Goal: Transaction & Acquisition: Purchase product/service

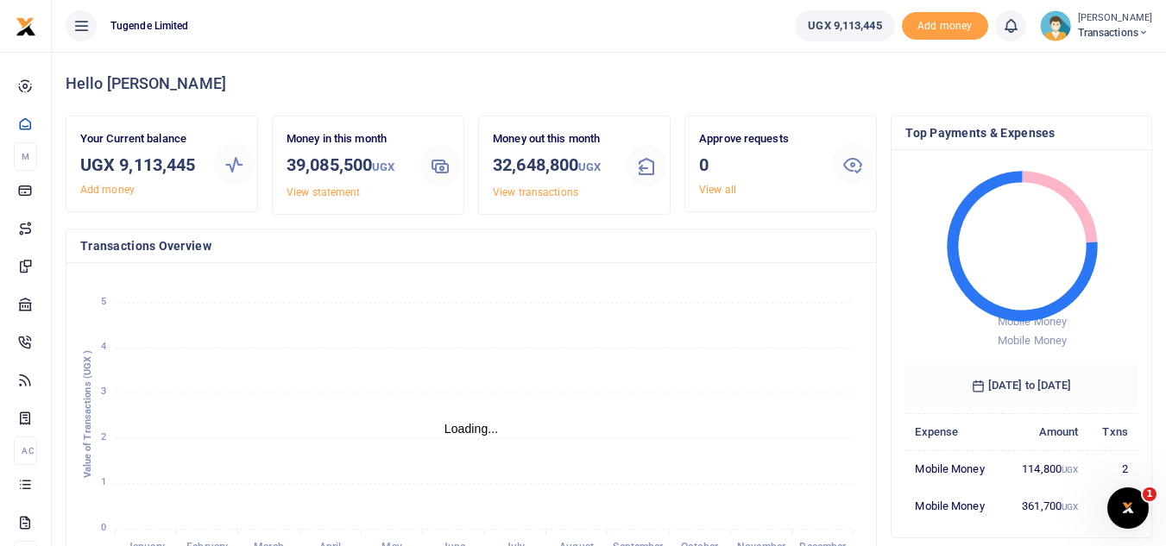
scroll to position [14, 14]
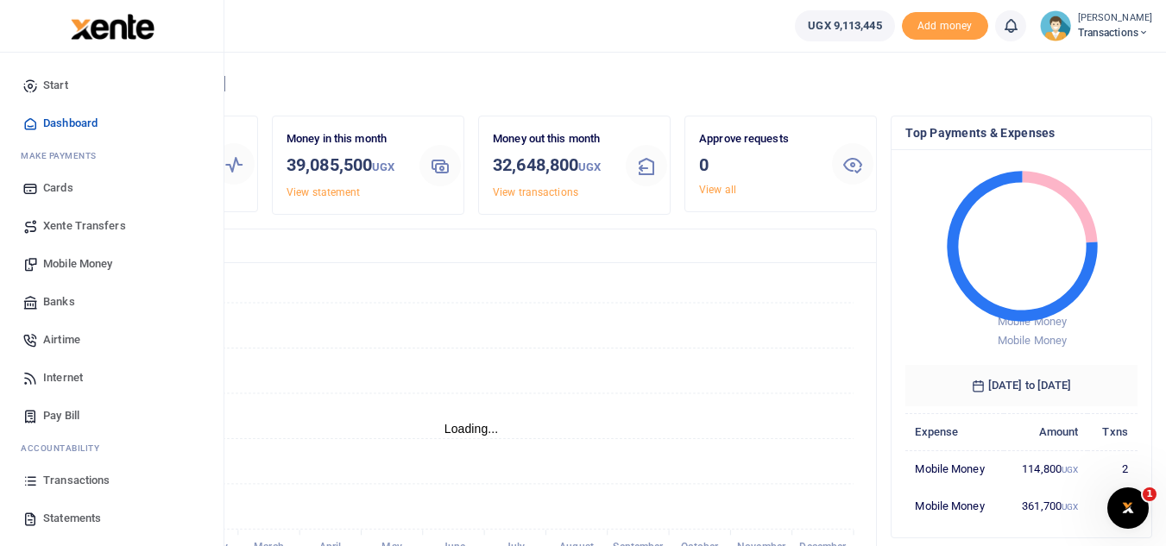
click at [98, 271] on span "Mobile Money" at bounding box center [77, 263] width 69 height 17
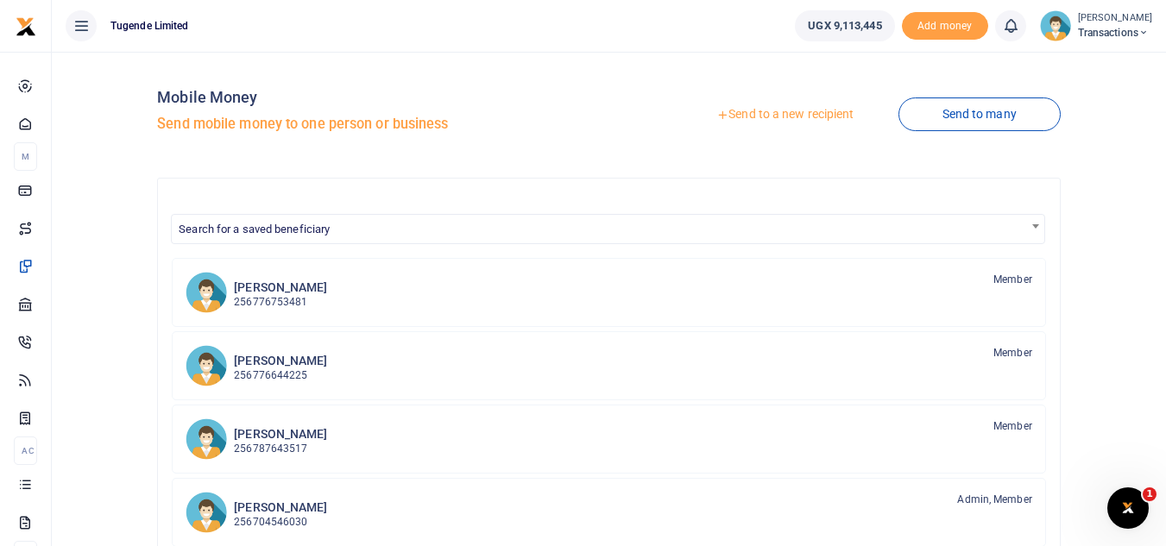
click at [792, 119] on link "Send to a new recipient" at bounding box center [784, 114] width 225 height 31
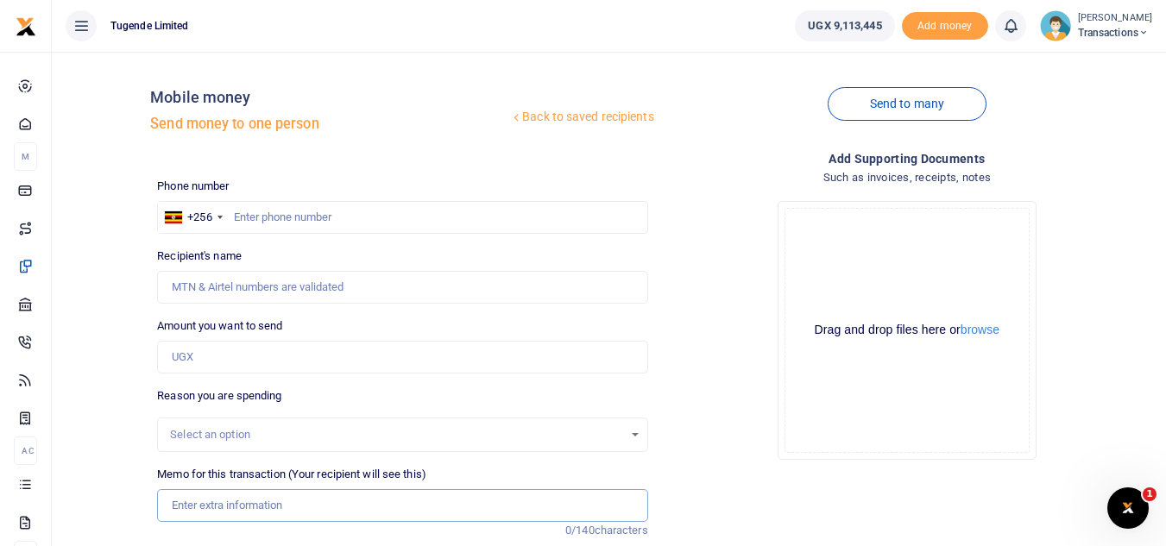
click at [267, 506] on input "Memo for this transaction (Your recipient will see this)" at bounding box center [402, 505] width 490 height 33
paste input "UGC125M"
type input "UGC125M"
click at [255, 354] on input "Amount you want to send" at bounding box center [402, 357] width 490 height 33
paste input "62,000"
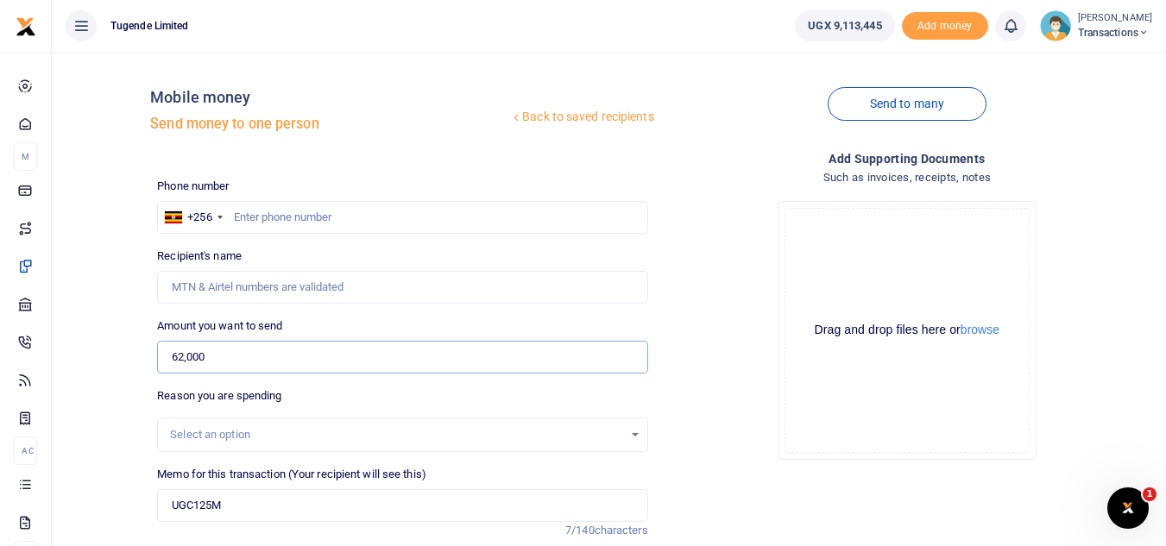
type input "62,000"
click at [312, 222] on input "text" at bounding box center [402, 217] width 490 height 33
paste input "785897402"
type input "785897402"
type input "Magret Nabbuto"
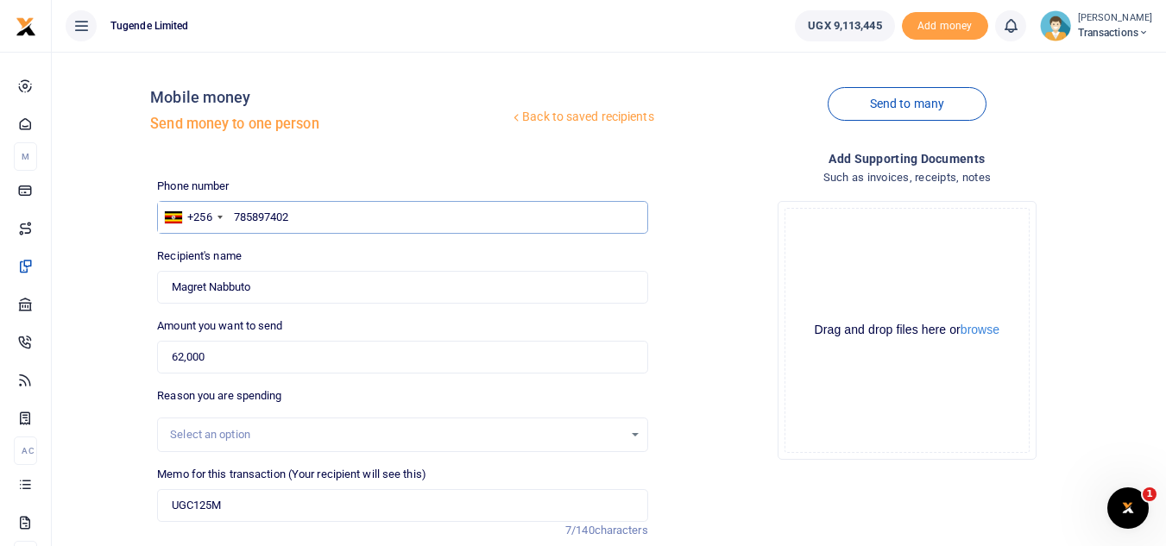
type input "785897402"
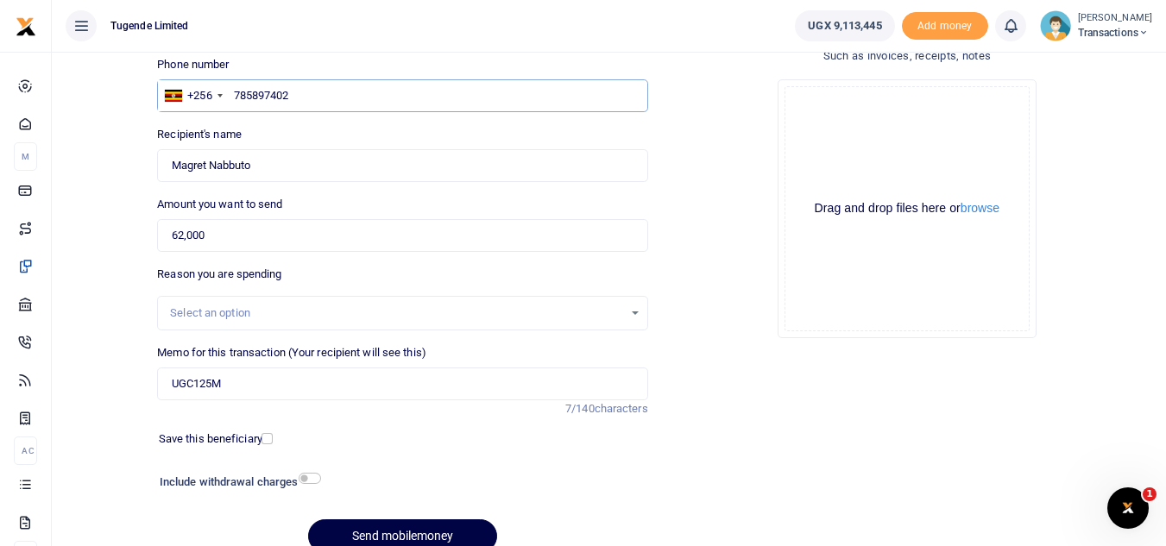
scroll to position [123, 0]
click at [435, 541] on div at bounding box center [442, 535] width 21 height 21
click at [431, 525] on button "Send mobilemoney" at bounding box center [402, 536] width 189 height 34
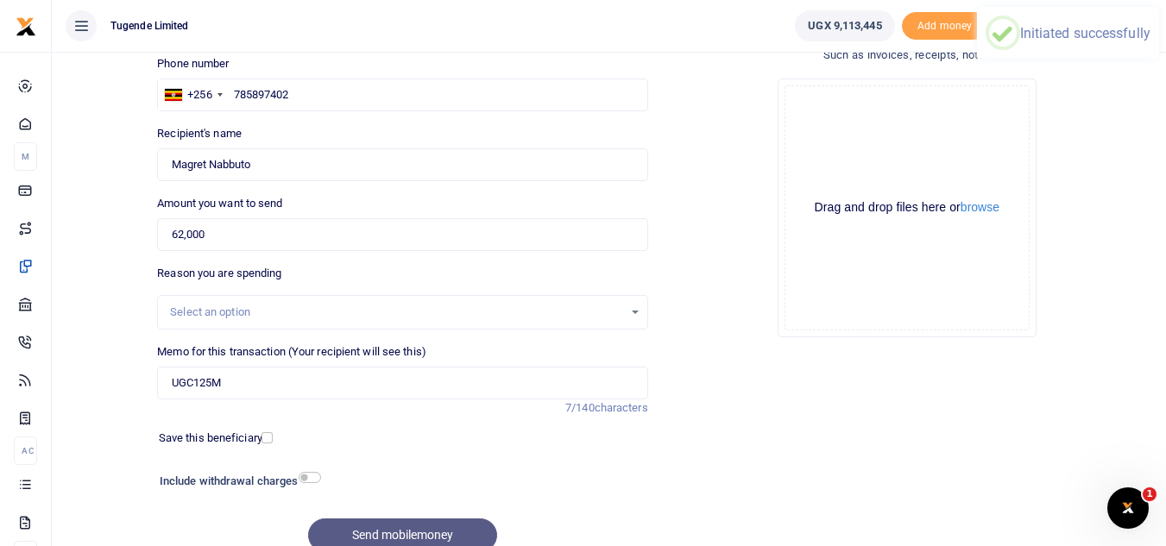
scroll to position [0, 0]
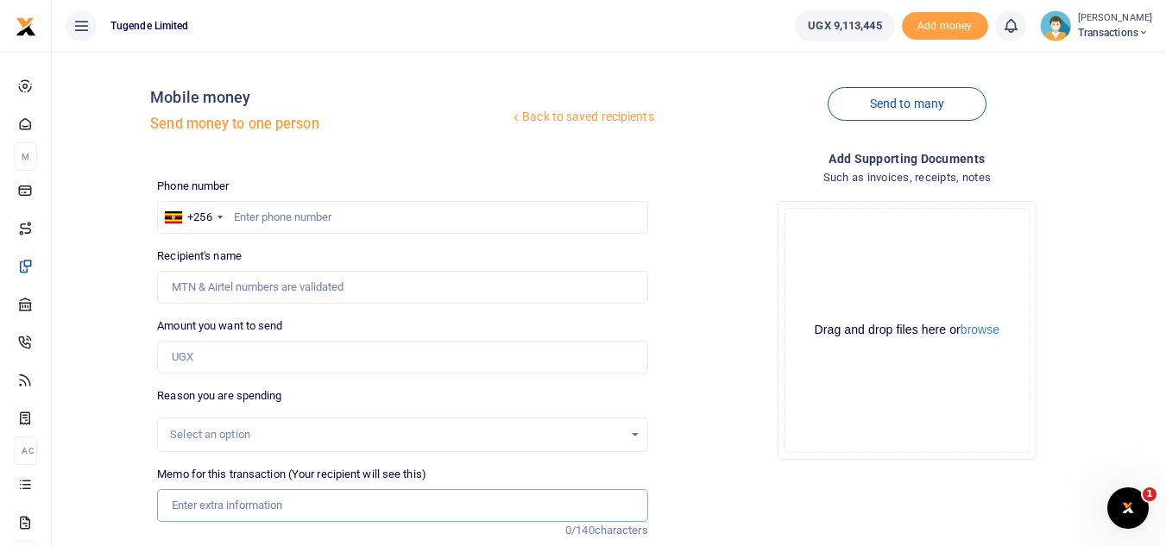
click at [260, 511] on input "Memo for this transaction (Your recipient will see this)" at bounding box center [402, 505] width 490 height 33
paste input "UGE043M"
type input "UGE043M"
click at [296, 211] on input "text" at bounding box center [402, 217] width 490 height 33
paste input "757047811"
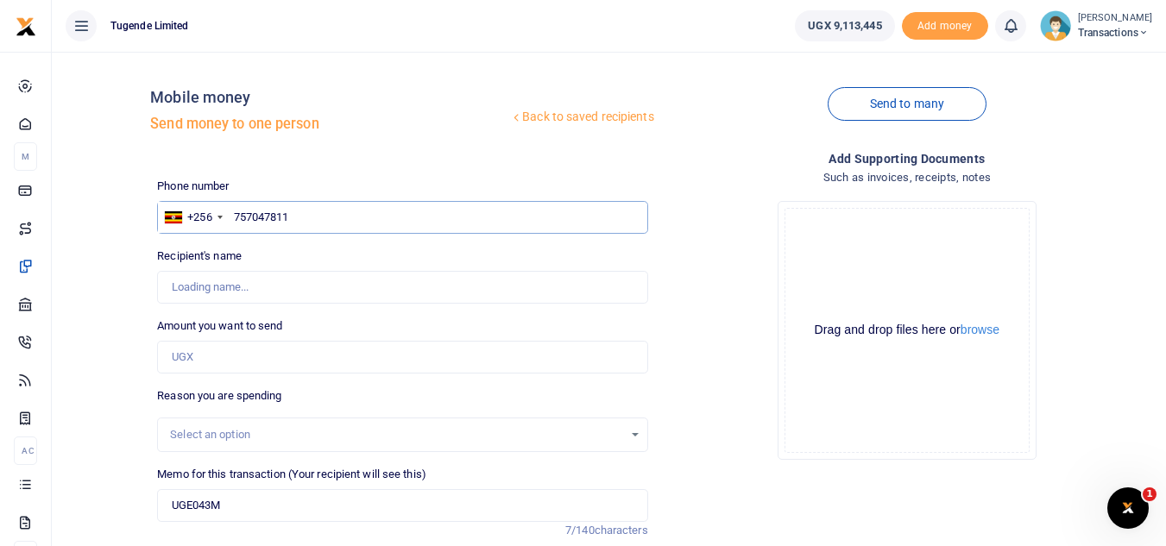
type input "757047811"
type input "Blair Niwamanya"
click at [238, 364] on input "Amount you want to send" at bounding box center [402, 357] width 490 height 33
paste input "42,000"
type input "42,000"
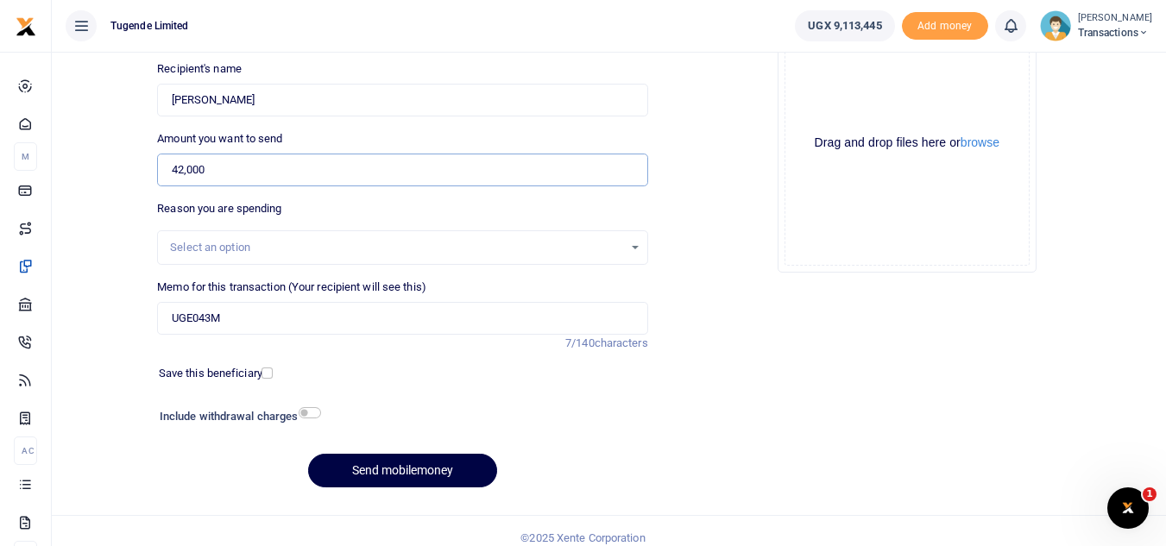
scroll to position [201, 0]
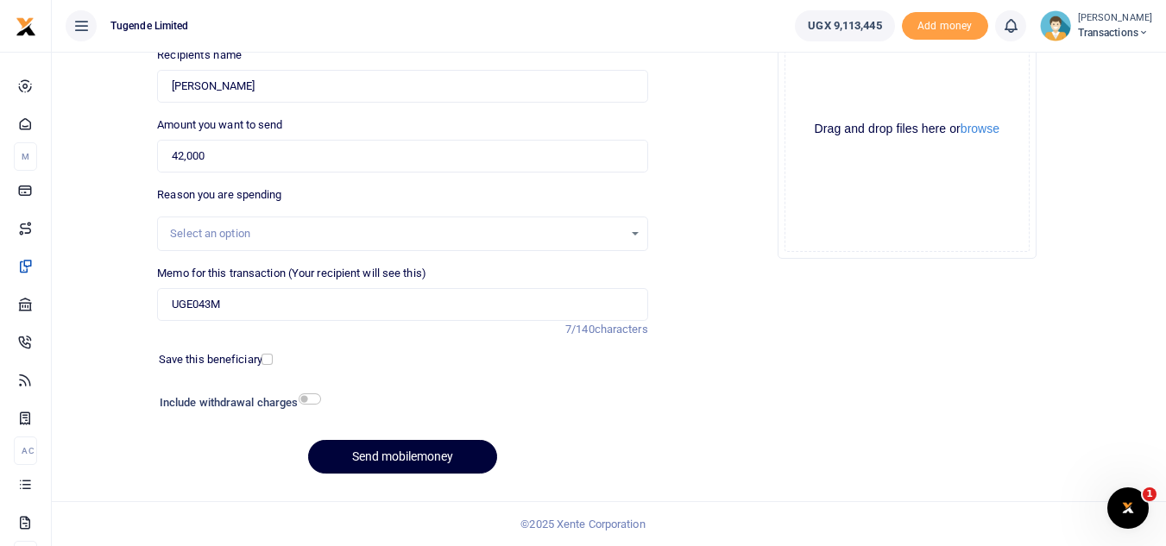
click at [355, 467] on button "Send mobilemoney" at bounding box center [402, 457] width 189 height 34
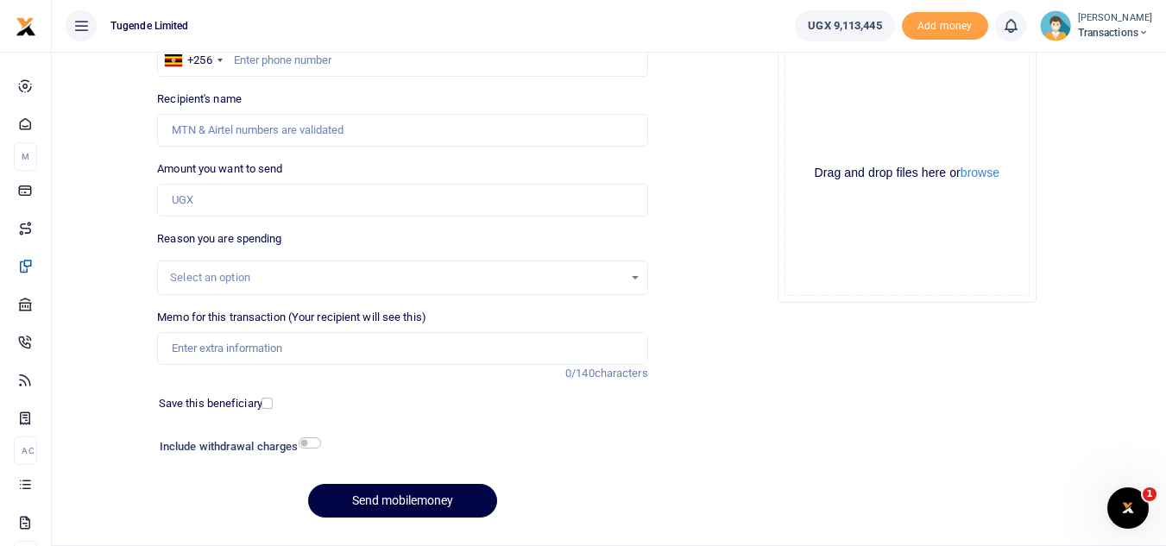
scroll to position [156, 0]
click at [371, 63] on input "text" at bounding box center [402, 61] width 490 height 33
paste input "782695224"
type input "782695224"
type input "James Businge"
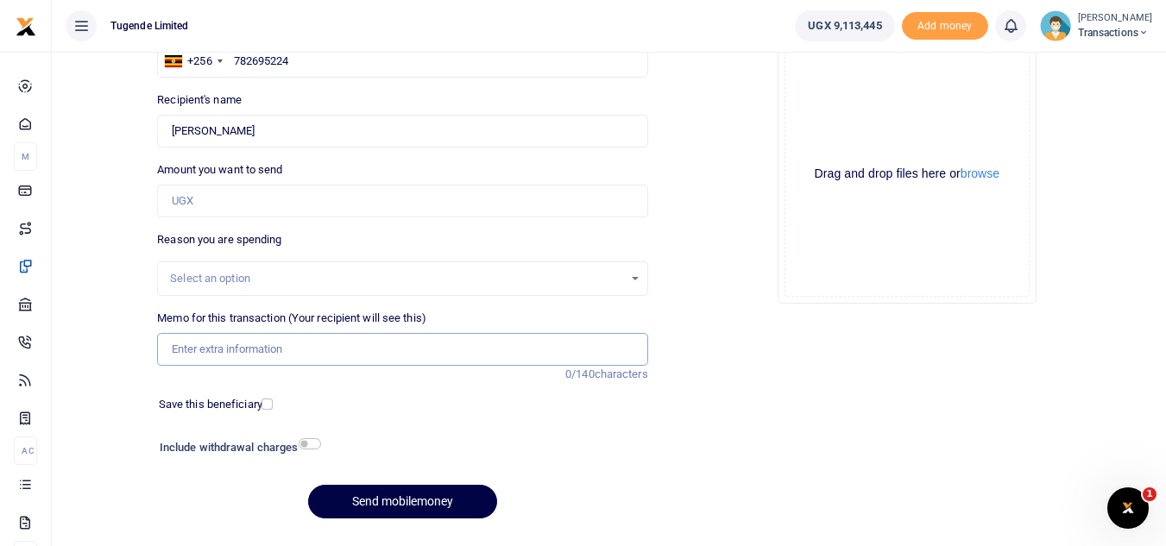
click at [393, 338] on input "Memo for this transaction (Your recipient will see this)" at bounding box center [402, 349] width 490 height 33
paste input "UGA805B"
type input "UGA805B"
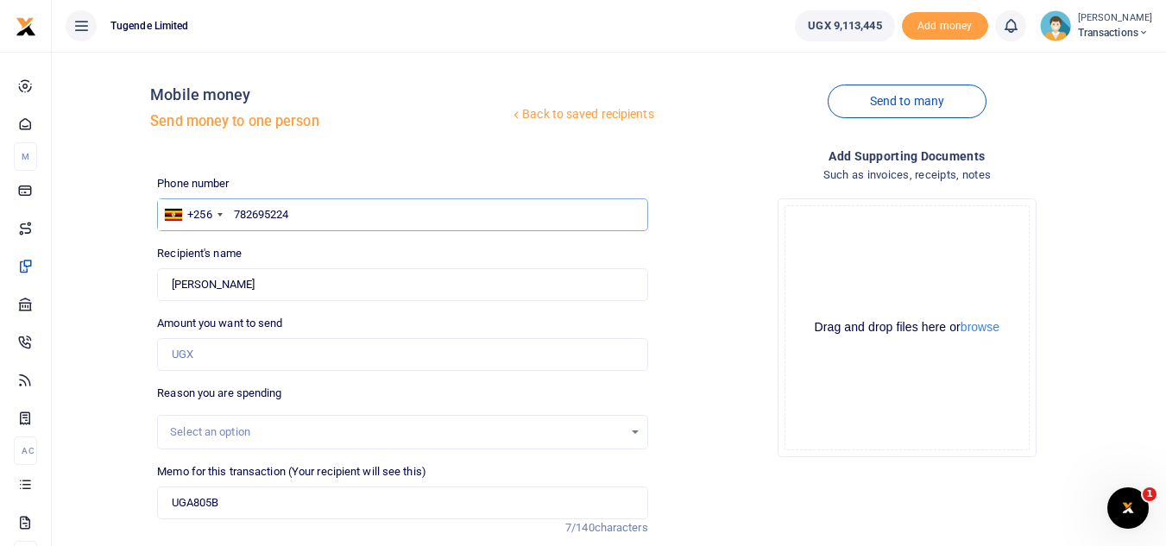
click at [386, 218] on input "782695224" at bounding box center [402, 214] width 490 height 33
type input "7"
paste input "786579478"
type input "786579478"
type input "Samuel Arecho"
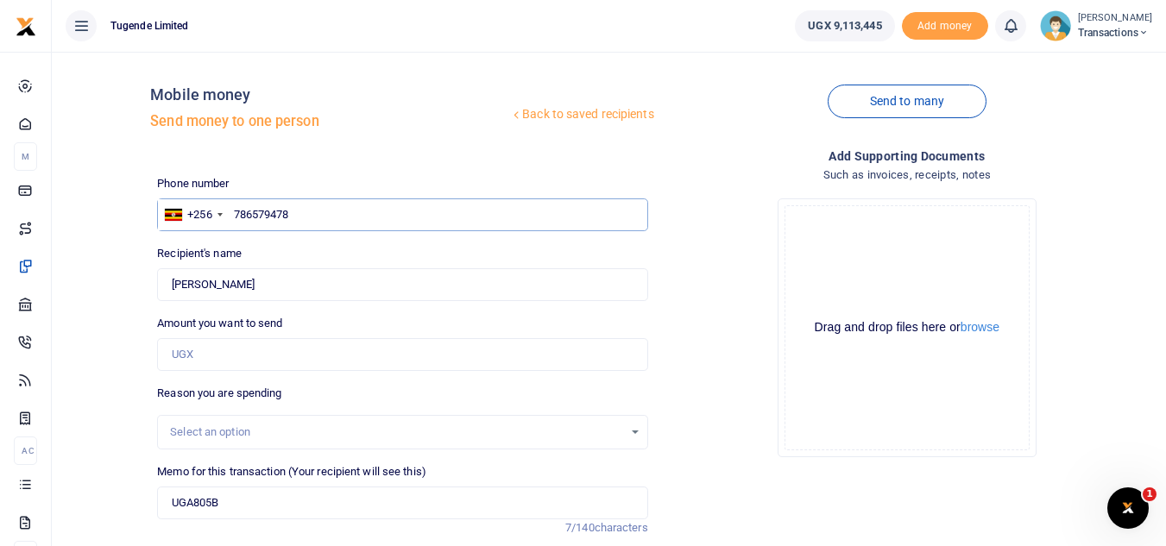
type input "786579478"
click at [290, 342] on input "Amount you want to send" at bounding box center [402, 354] width 490 height 33
paste input "42000 t"
type input "42,000"
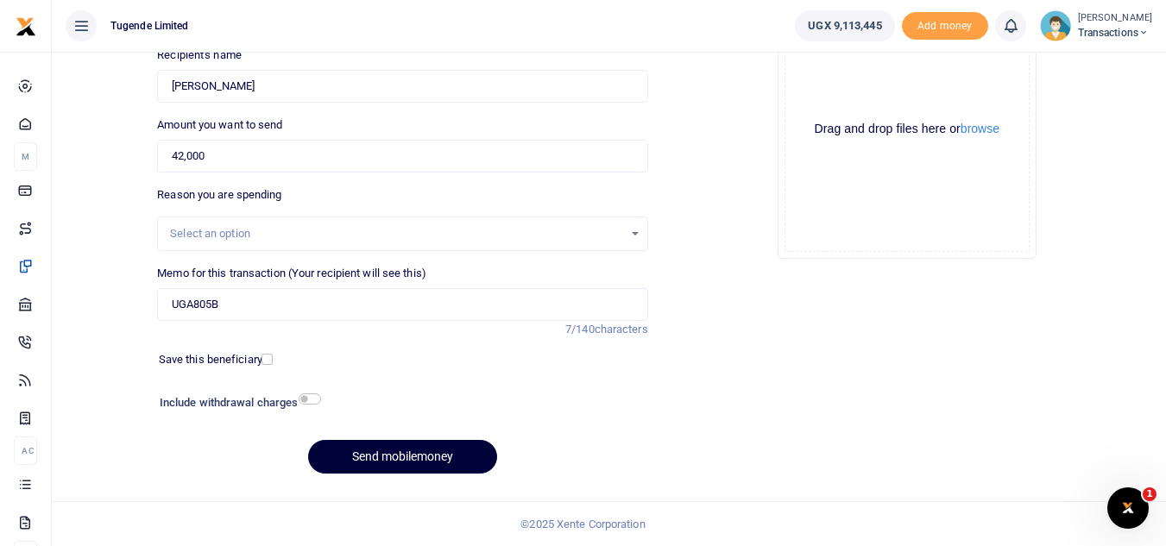
click at [422, 473] on button "Send mobilemoney" at bounding box center [402, 457] width 189 height 34
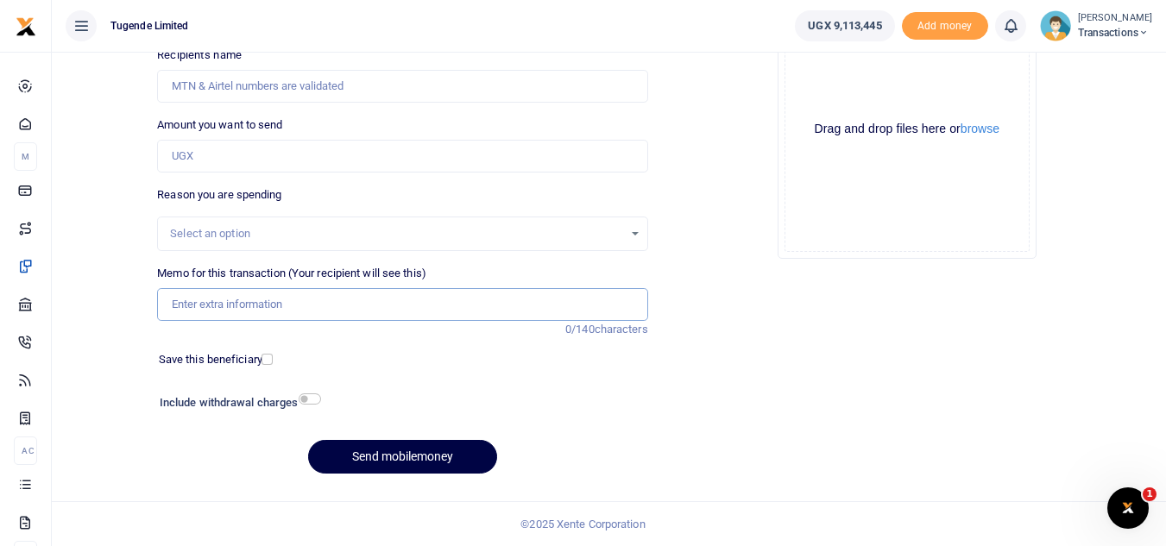
click at [219, 298] on input "Memo for this transaction (Your recipient will see this)" at bounding box center [402, 304] width 490 height 33
paste input "UMA349BB"
type input "UMA349BB"
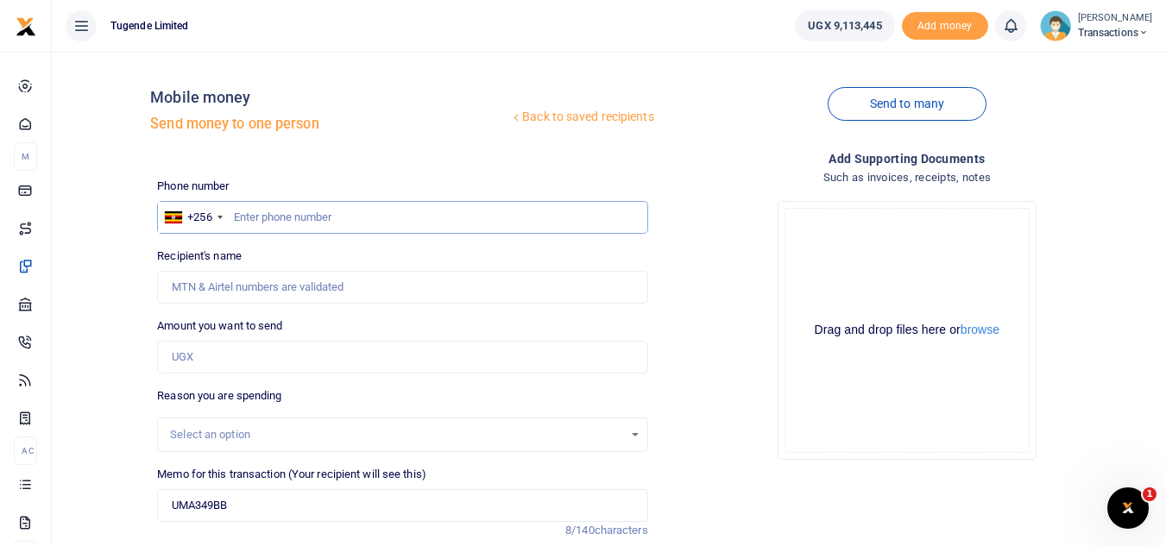
click at [329, 211] on input "text" at bounding box center [402, 217] width 490 height 33
paste input "774545806"
type input "774545806"
type input "Julius Ouke"
click at [209, 371] on input "Amount you want to send" at bounding box center [402, 357] width 490 height 33
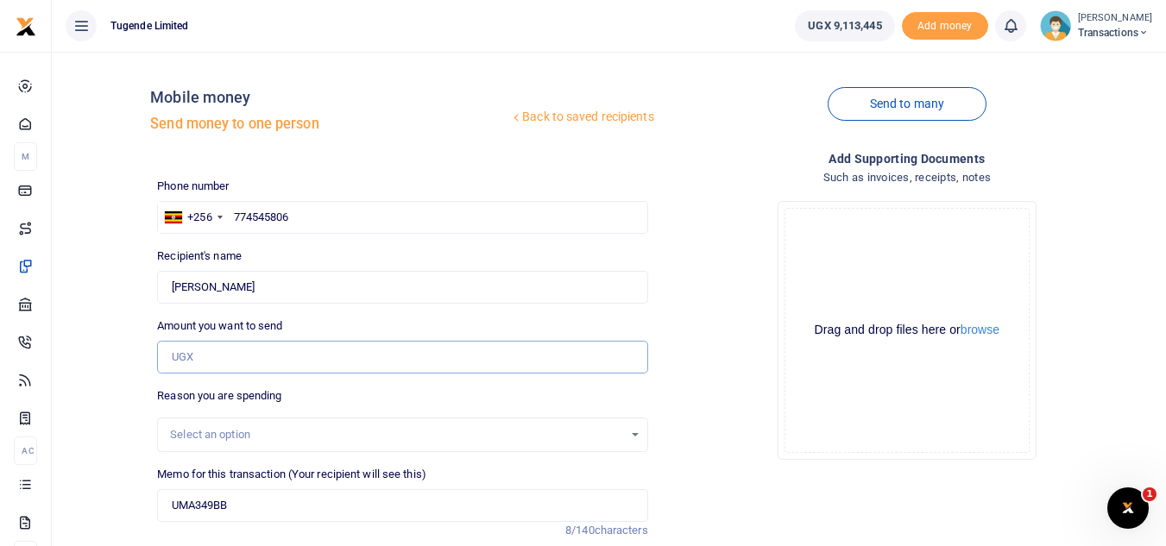
paste input "42000"
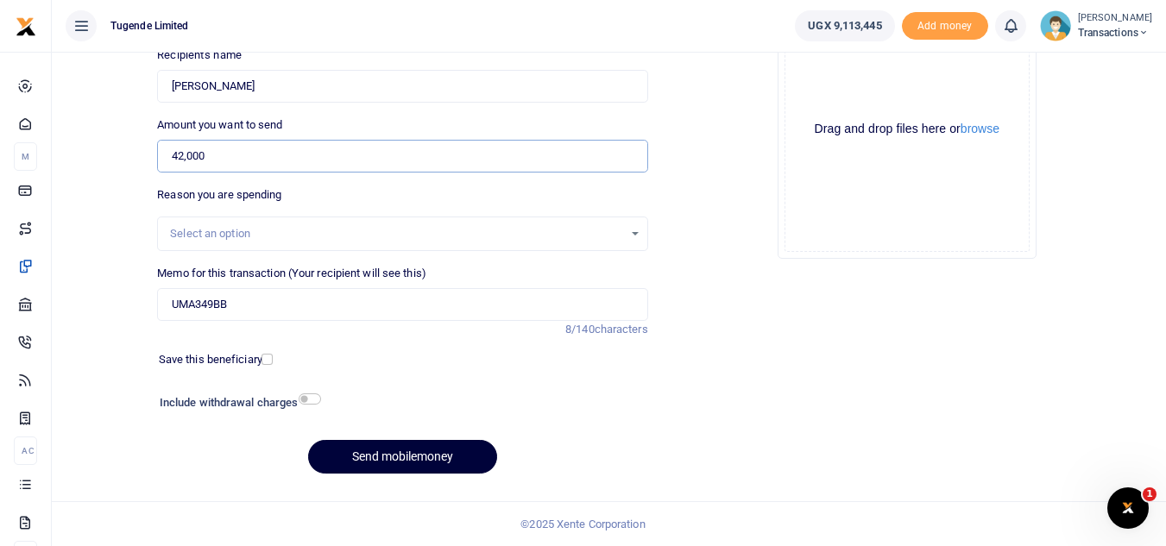
type input "42,000"
click at [352, 456] on button "Send mobilemoney" at bounding box center [402, 457] width 189 height 34
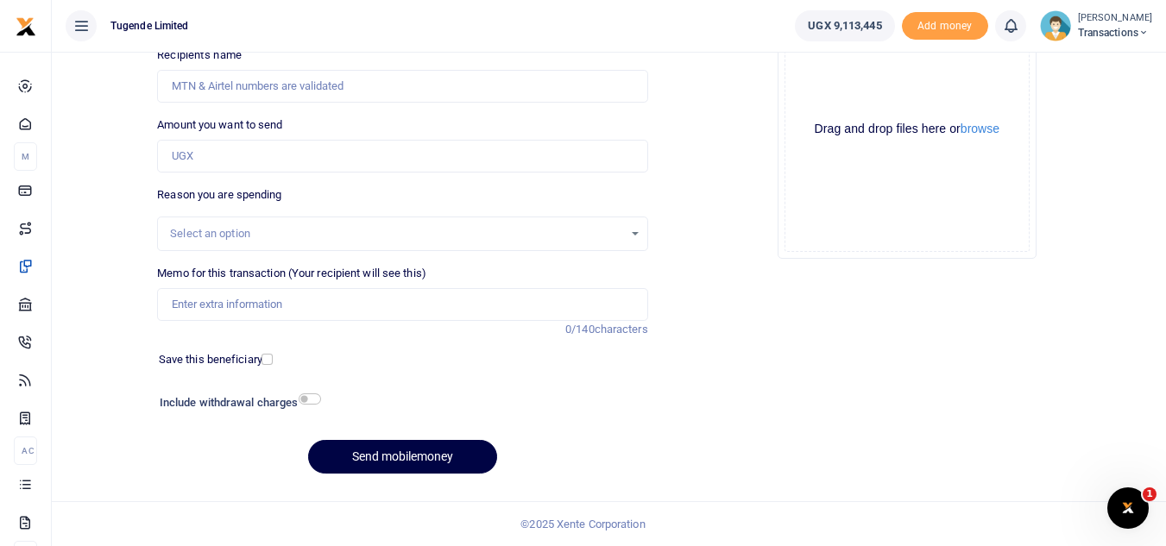
click at [337, 286] on div "Memo for this transaction (Your recipient will see this) Reason is required. 0/…" at bounding box center [402, 293] width 490 height 56
click at [334, 313] on input "Memo for this transaction (Your recipient will see this)" at bounding box center [402, 304] width 490 height 33
paste input "UMA221AH"
type input "UMA221AH"
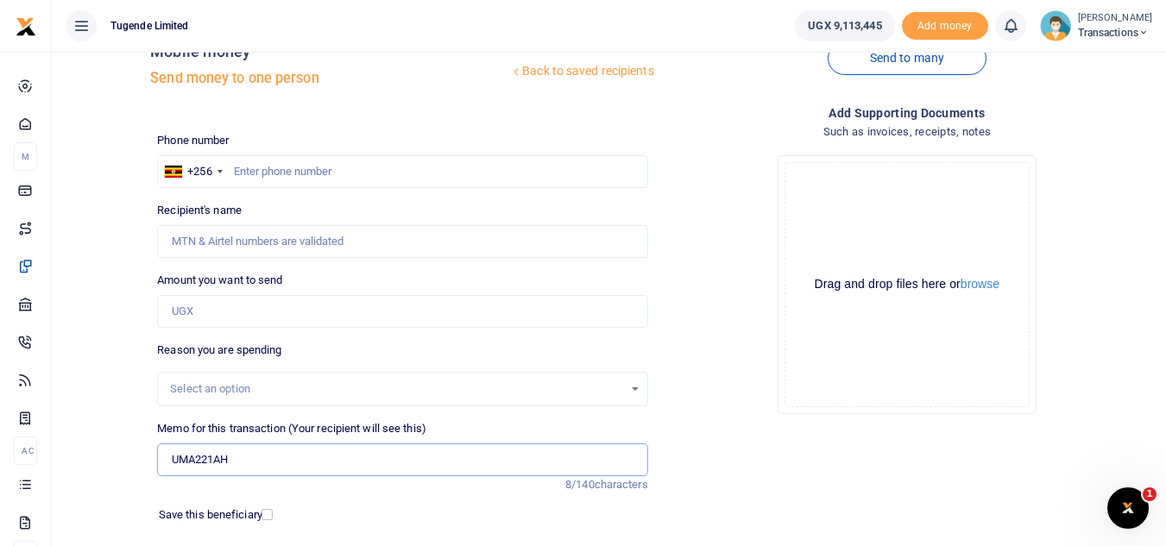
scroll to position [45, 0]
click at [458, 163] on input "text" at bounding box center [402, 172] width 490 height 33
paste input "776029588"
type input "776029588"
type input "[PERSON_NAME]"
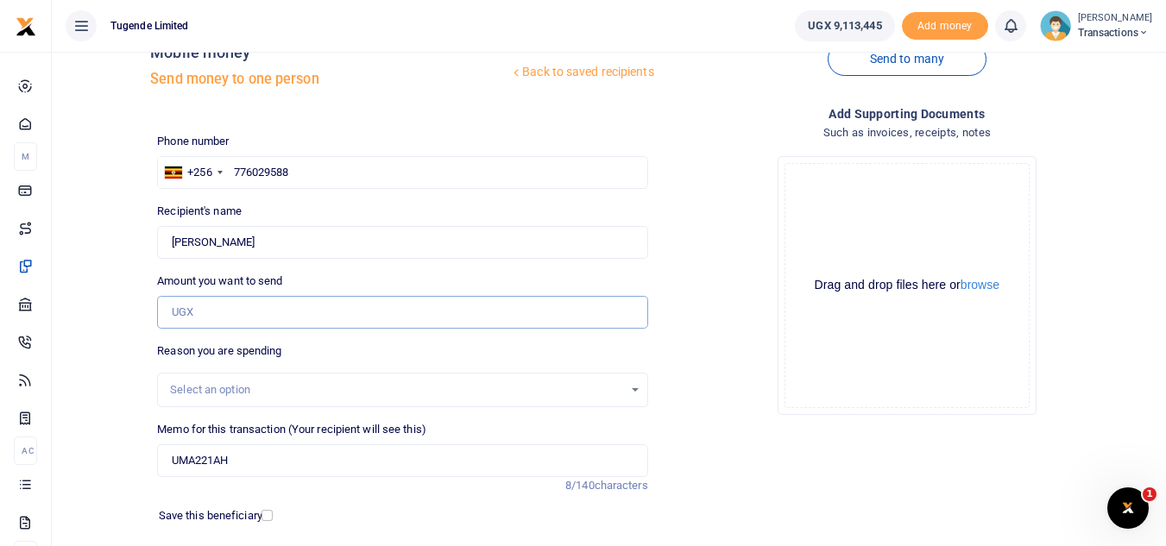
click at [312, 324] on input "Amount you want to send" at bounding box center [402, 312] width 490 height 33
paste input "42000"
type input "42,000"
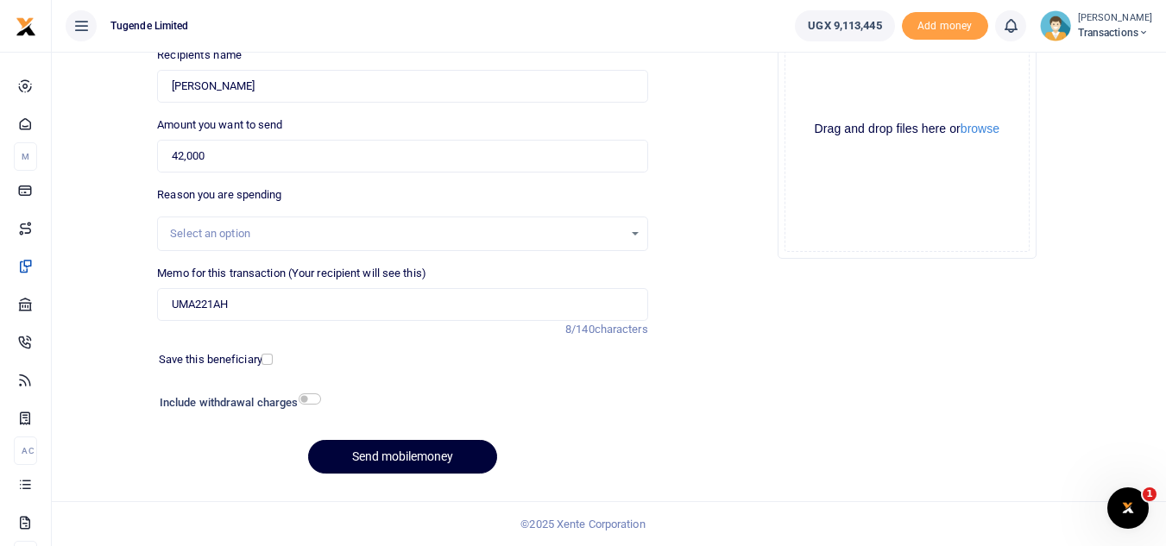
click at [392, 461] on button "Send mobilemoney" at bounding box center [402, 457] width 189 height 34
type input "776029588"
click at [421, 451] on button "Send mobilemoney" at bounding box center [402, 457] width 189 height 34
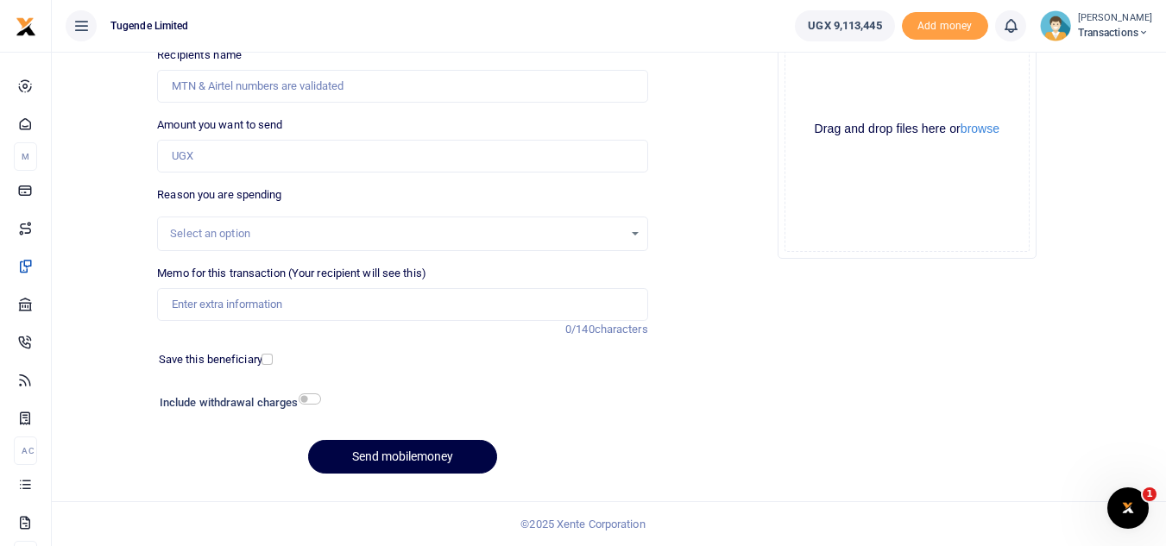
scroll to position [201, 0]
click at [258, 295] on input "Memo for this transaction (Your recipient will see this)" at bounding box center [402, 304] width 490 height 33
paste input "UGC793G"
type input "UGC793G"
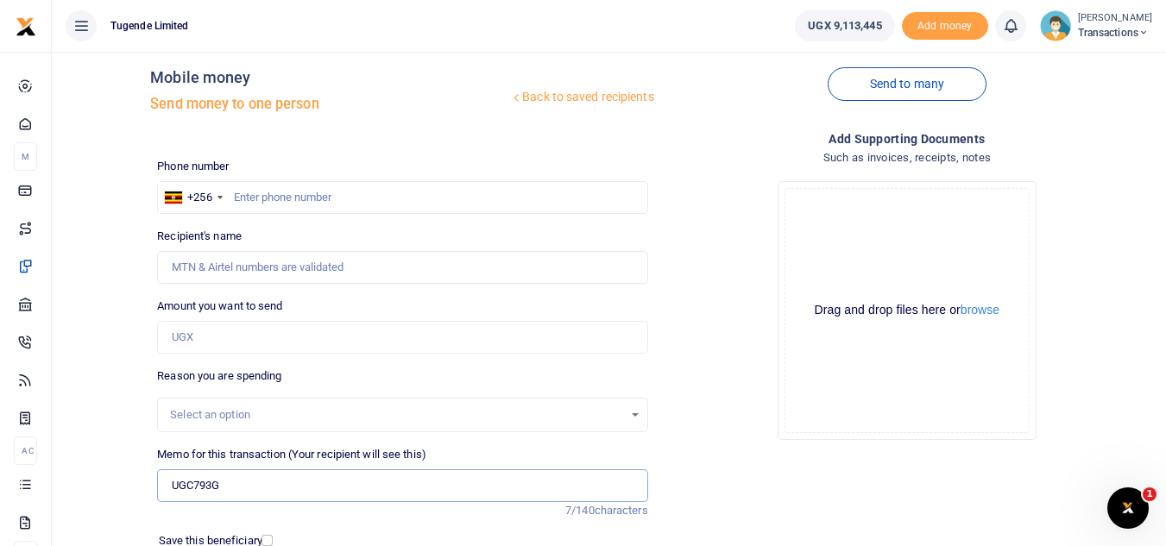
scroll to position [0, 0]
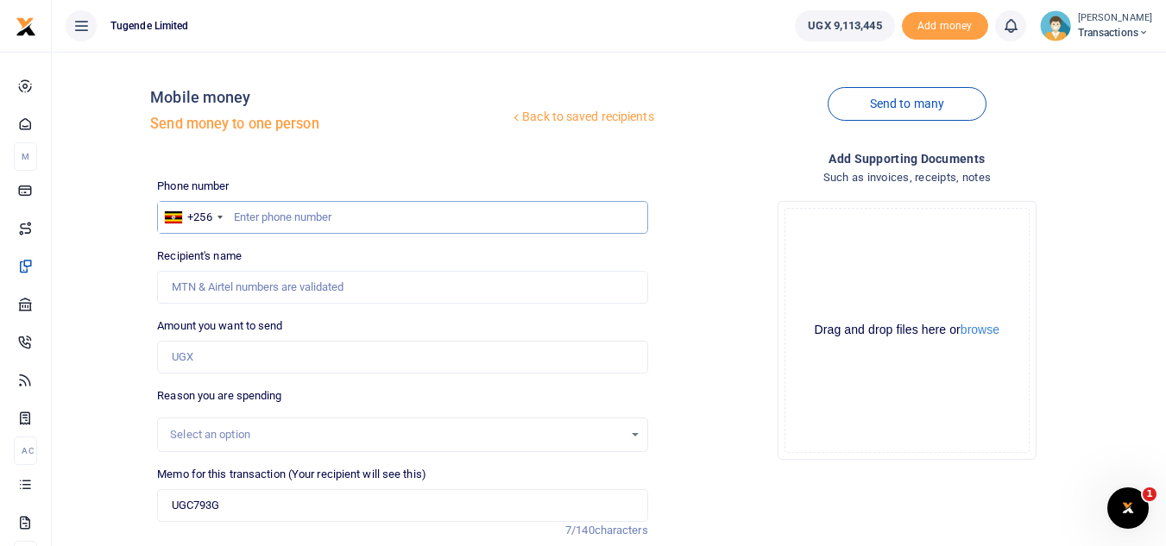
click at [320, 222] on input "text" at bounding box center [402, 217] width 490 height 33
paste input "0786477648"
type input "0786477648"
type input "Andrew Oluka"
click at [221, 355] on input "Amount you want to send" at bounding box center [402, 357] width 490 height 33
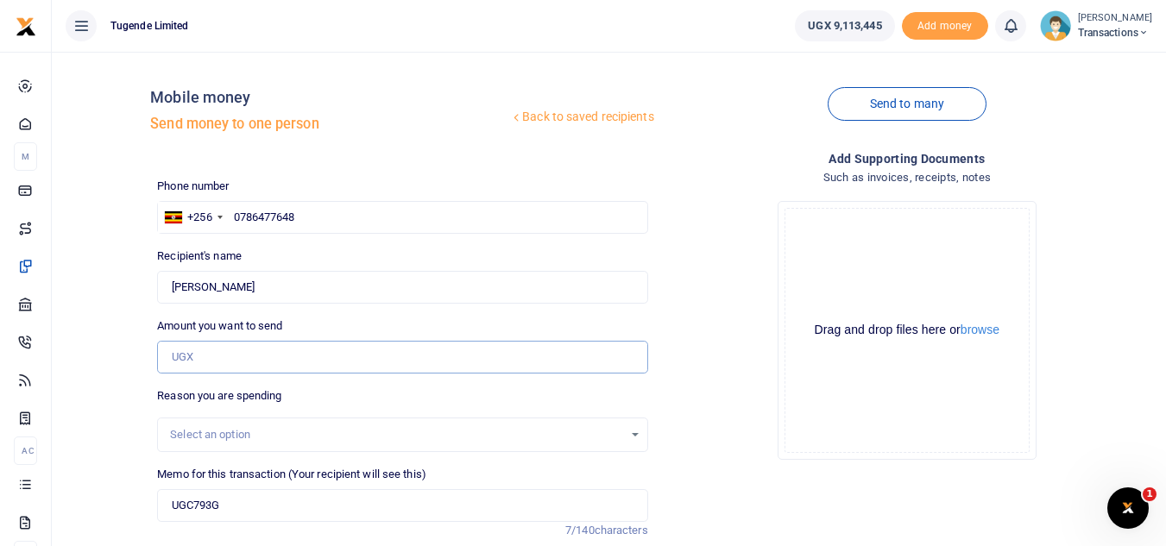
paste input "42000"
drag, startPoint x: 221, startPoint y: 355, endPoint x: 311, endPoint y: -75, distance: 439.8
click at [311, 0] on html "Start Dashboard M ake Payments Cards Xente Transfers Mobile Money Banks Airtime" at bounding box center [583, 373] width 1166 height 747
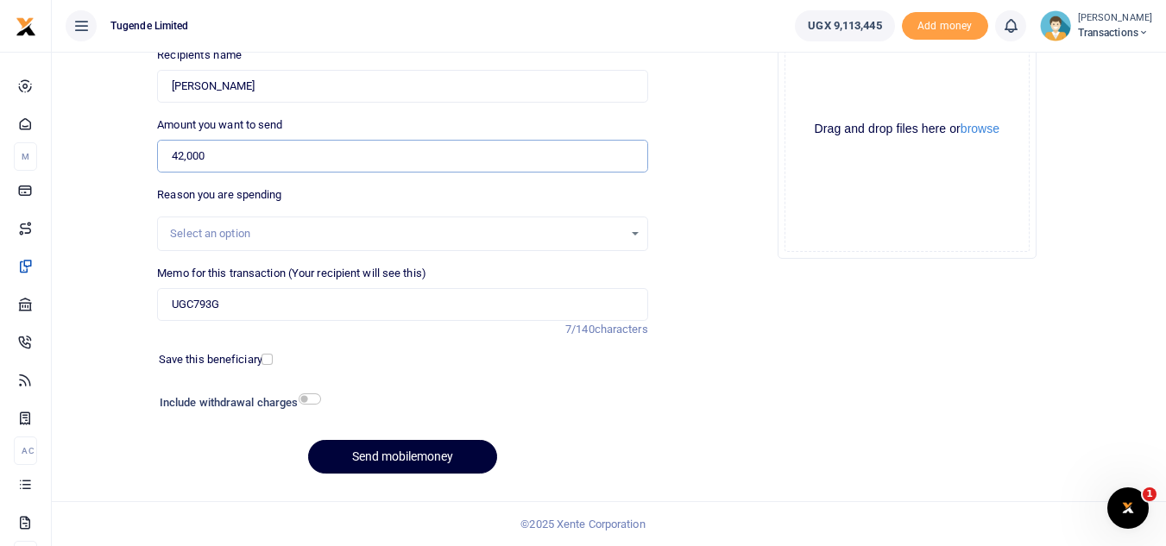
type input "42,000"
click at [376, 456] on button "Send mobilemoney" at bounding box center [402, 457] width 189 height 34
type input "0786477648"
drag, startPoint x: 406, startPoint y: 475, endPoint x: 397, endPoint y: 462, distance: 14.8
click at [397, 462] on div "Phone number +256 Uganda +256 0786477648 Phone is required. Recipient's name Fo…" at bounding box center [402, 233] width 504 height 512
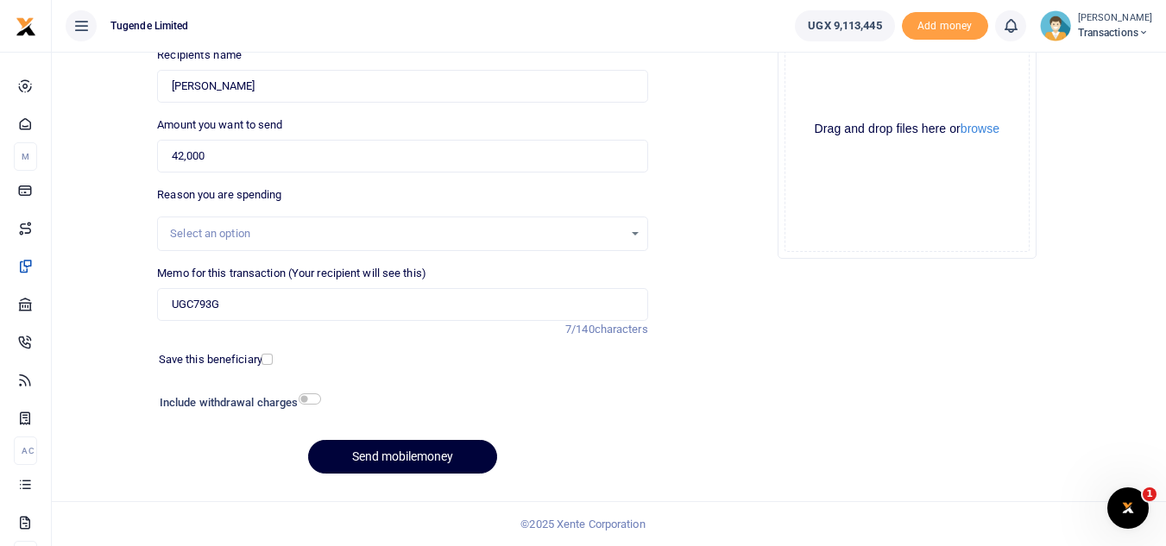
click at [397, 462] on button "Send mobilemoney" at bounding box center [402, 457] width 189 height 34
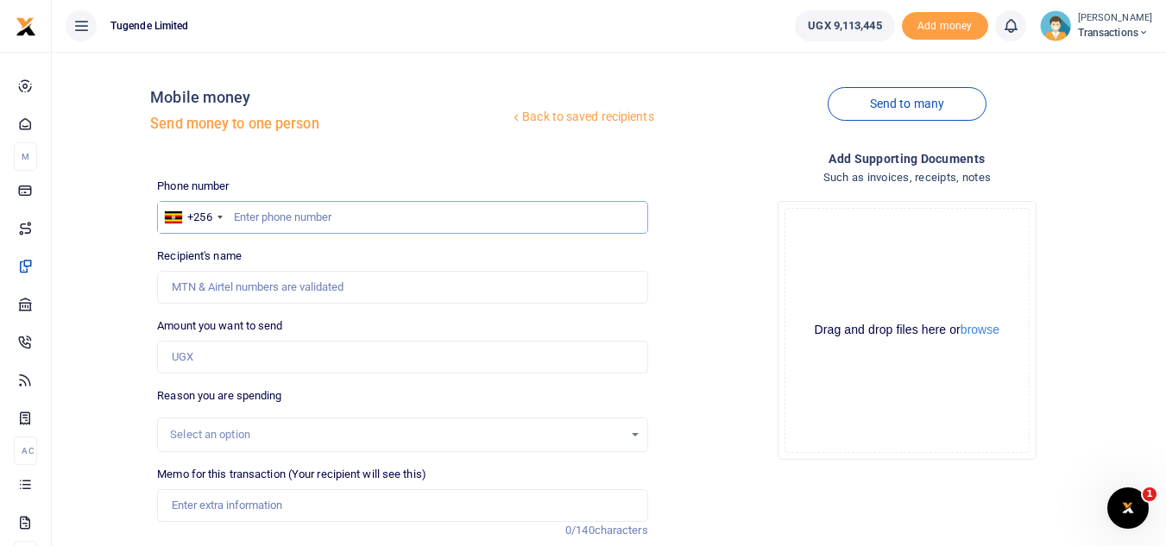
click at [334, 223] on input "text" at bounding box center [402, 217] width 490 height 33
paste input "0782695224"
type input "0782695224"
type input "James Businge"
click at [255, 498] on input "Memo for this transaction (Your recipient will see this)" at bounding box center [402, 505] width 490 height 33
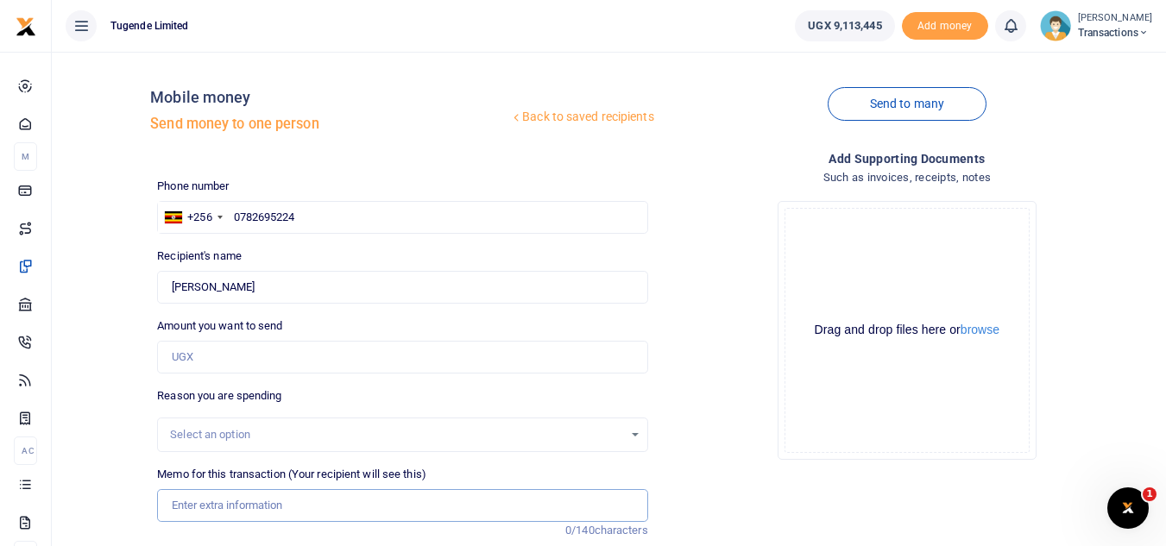
paste input "UGD758G"
click at [255, 498] on input "UGD758G" at bounding box center [402, 505] width 490 height 33
type input "UGD758G"
click at [333, 215] on input "0782695224" at bounding box center [402, 217] width 490 height 33
type input "0"
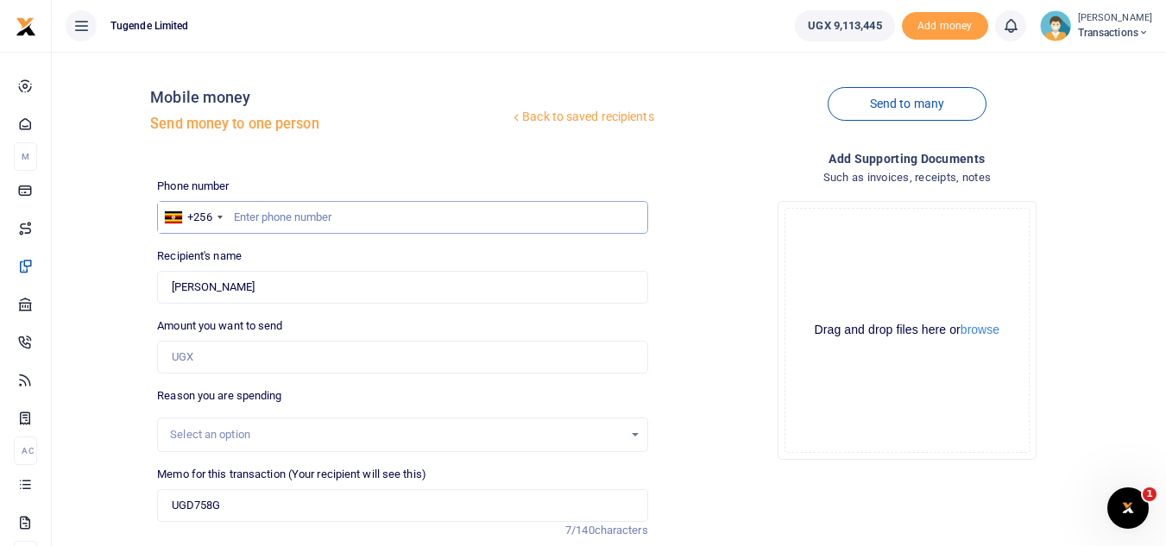
paste input "0774864032"
type input "0774864032"
type input "Christine Akwero"
click at [232, 358] on input "Amount you want to send" at bounding box center [402, 357] width 490 height 33
paste input "32000"
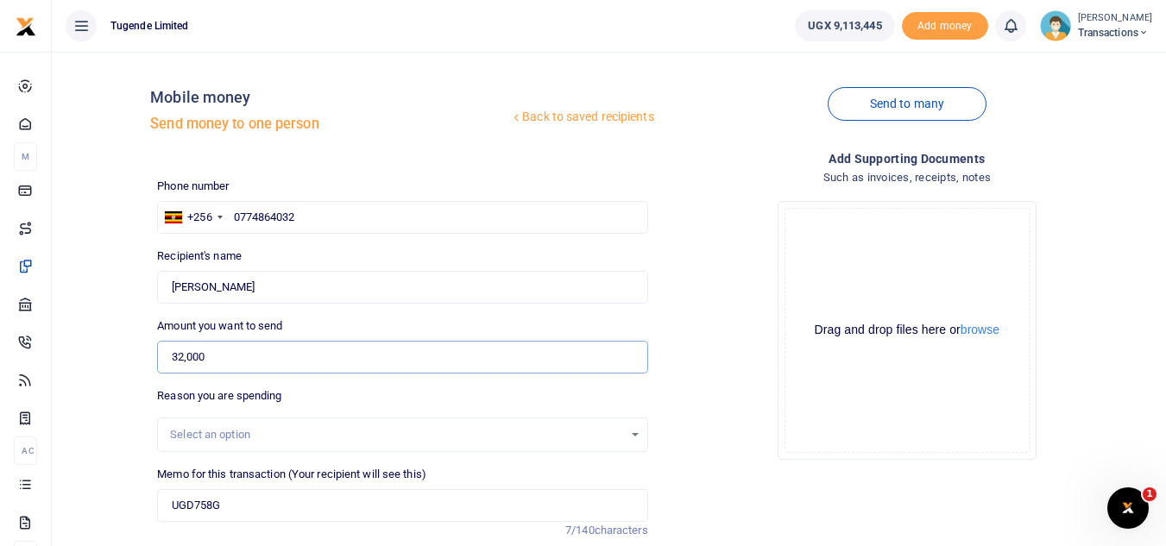
type input "32,000"
click at [364, 217] on input "0774864032" at bounding box center [402, 217] width 490 height 33
type input "0"
paste input "774864032"
type input "774864032"
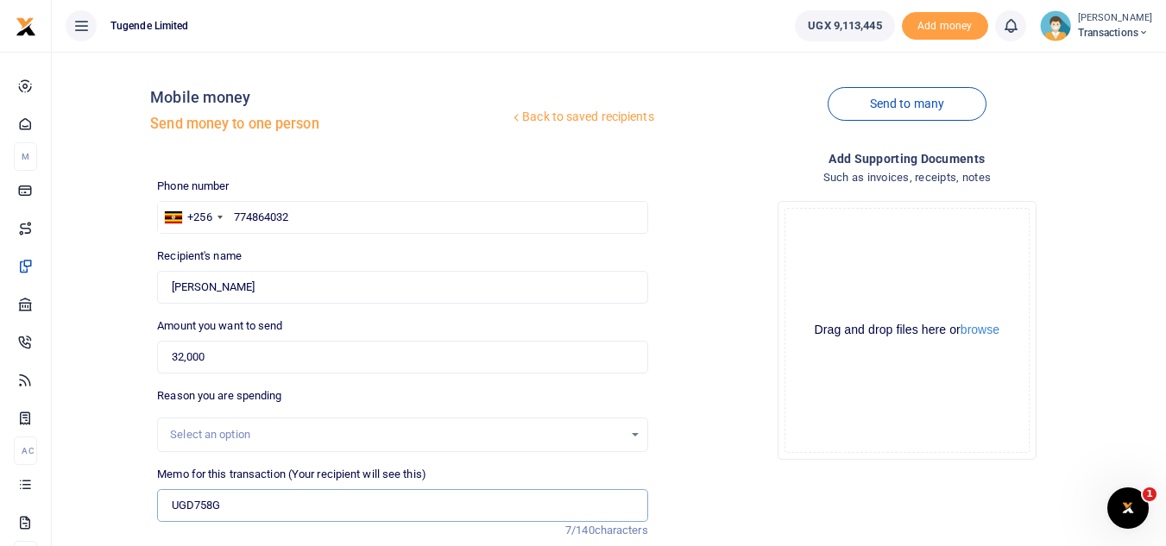
click at [277, 505] on input "UGD758G" at bounding box center [402, 505] width 490 height 33
type input "U"
paste input "UGD140U"
paste input "TLUG-016781"
type input "UGD140U TLUG 016781"
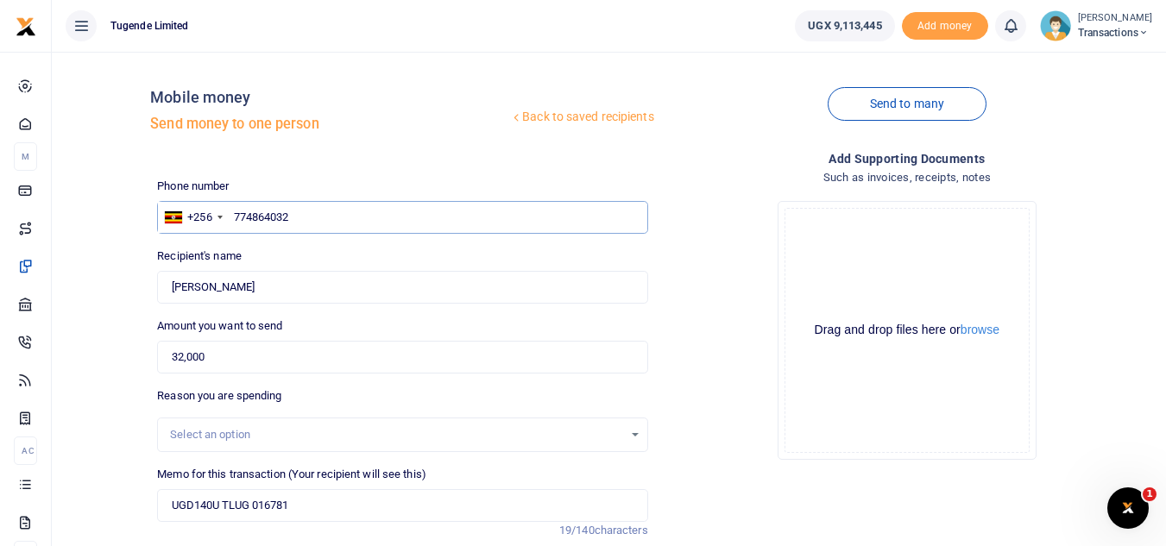
click at [367, 226] on input "774864032" at bounding box center [402, 217] width 490 height 33
type input "7"
paste input "766979194"
type input "766979194"
type input "Paul Kasala"
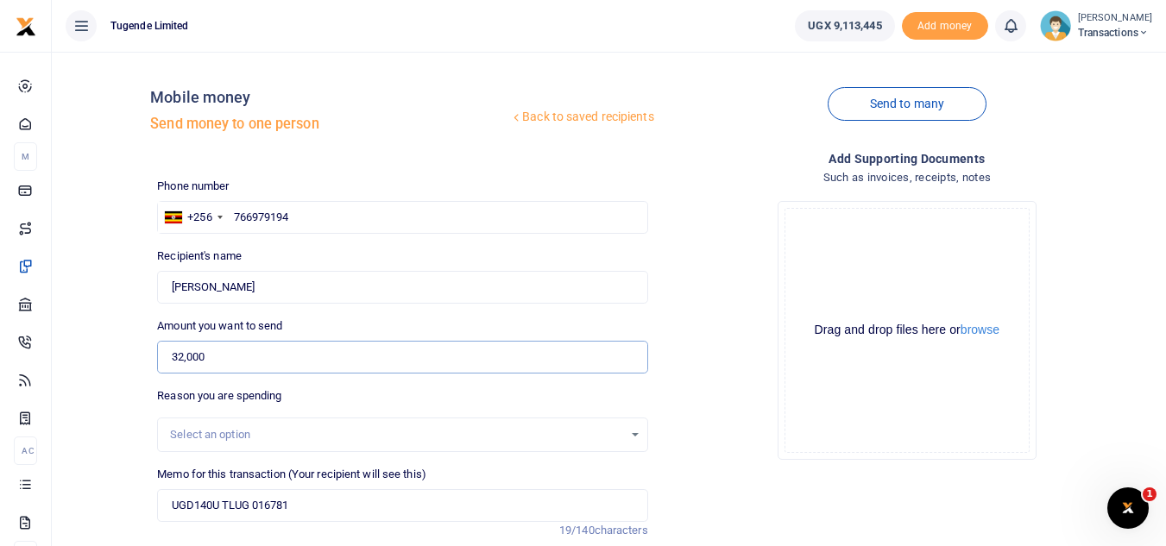
click at [356, 360] on input "32,000" at bounding box center [402, 357] width 490 height 33
type input "3"
paste input "25,000"
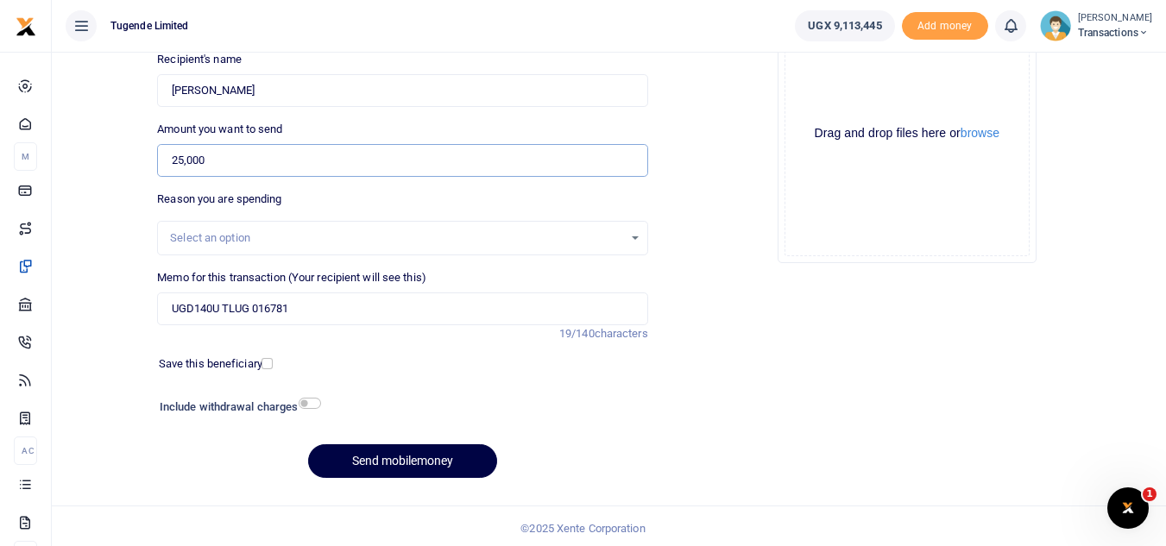
scroll to position [198, 0]
type input "25,000"
click at [349, 476] on button "Send mobilemoney" at bounding box center [402, 460] width 189 height 34
click at [386, 322] on input "Memo for this transaction (Your recipient will see this)" at bounding box center [402, 308] width 490 height 33
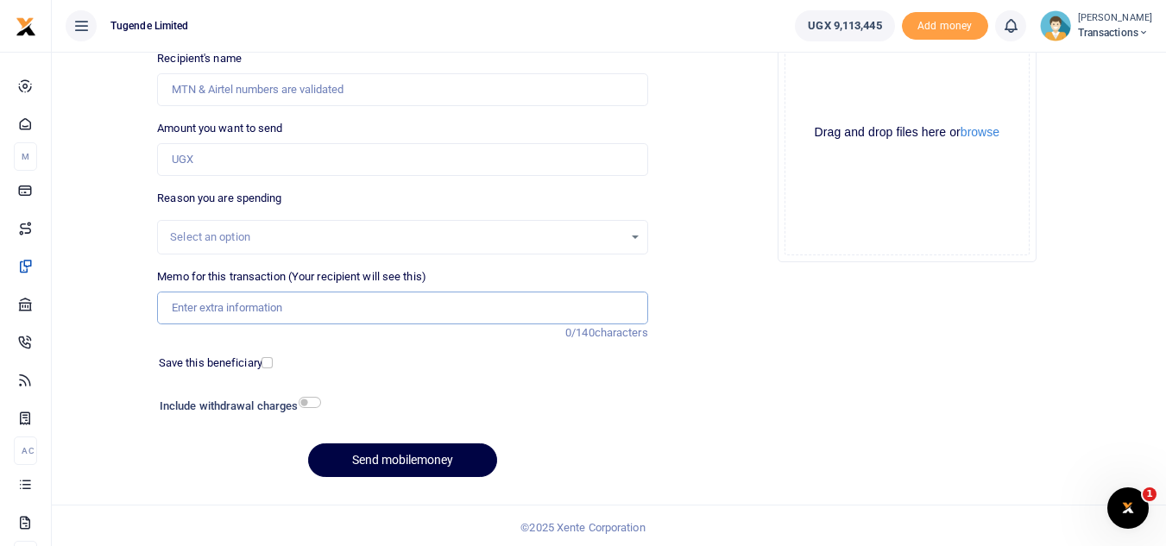
paste input "TLUG-016792"
type input "TLUG-016792"
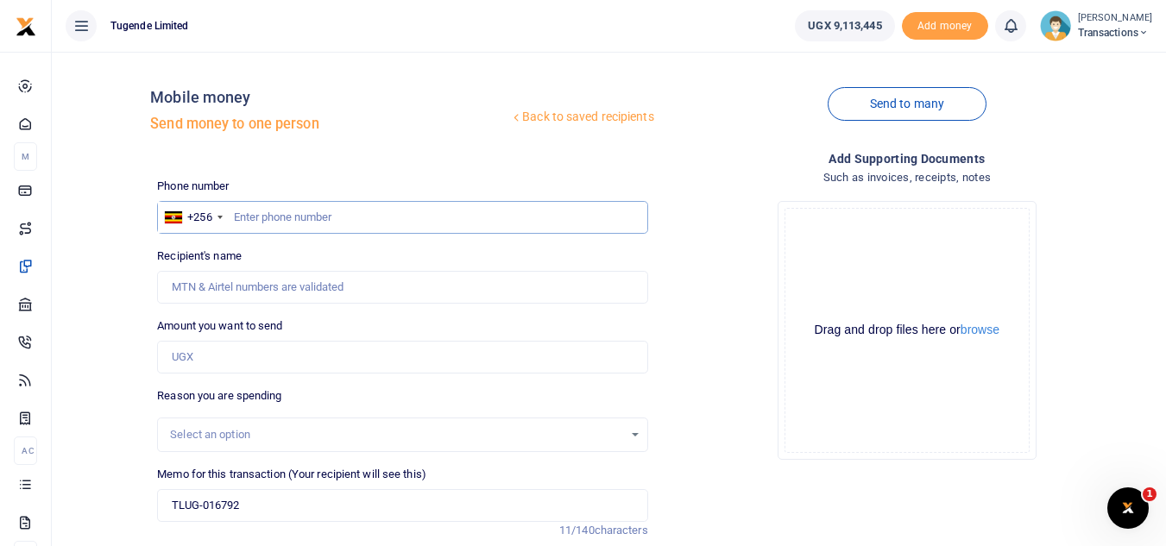
click at [402, 211] on input "text" at bounding box center [402, 217] width 490 height 33
paste input "706438405"
type input "706438405"
type input "Maurisia Nangabi"
type input "706438405"
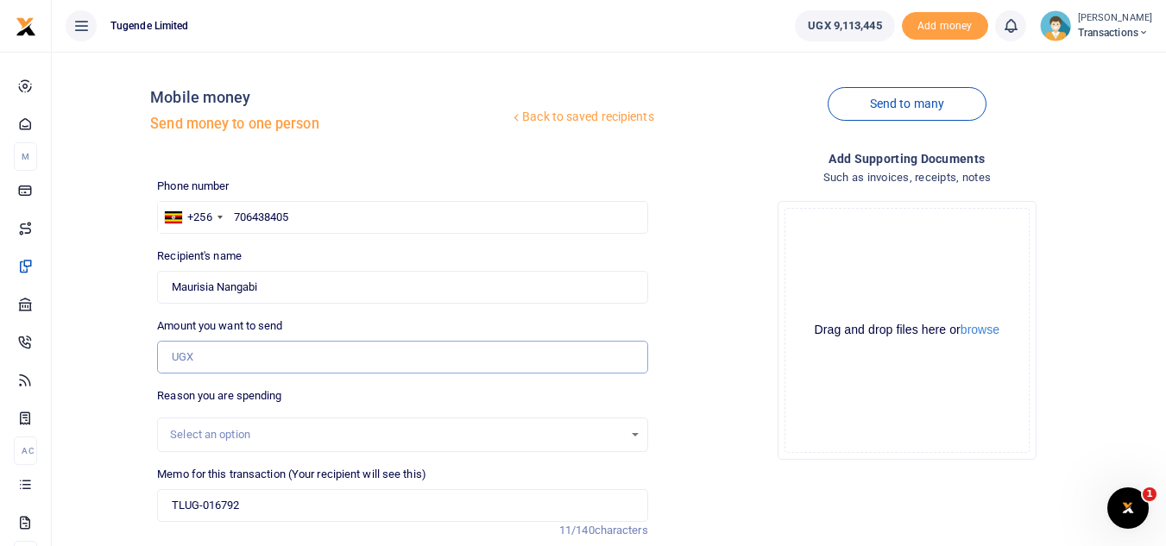
click at [312, 364] on input "Amount you want to send" at bounding box center [402, 357] width 490 height 33
paste input "50,000"
type input "50,000"
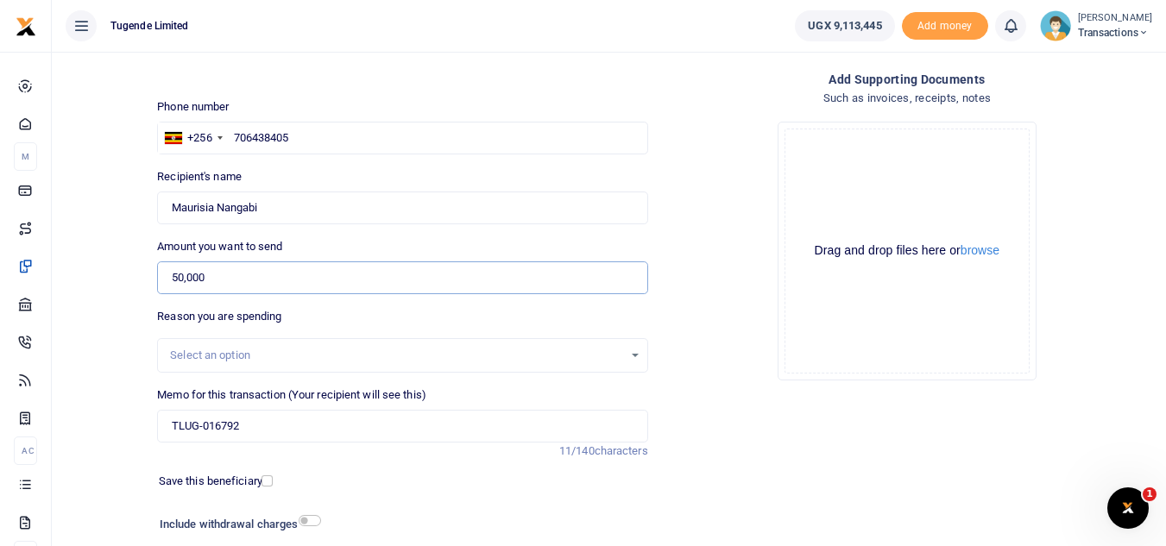
scroll to position [85, 0]
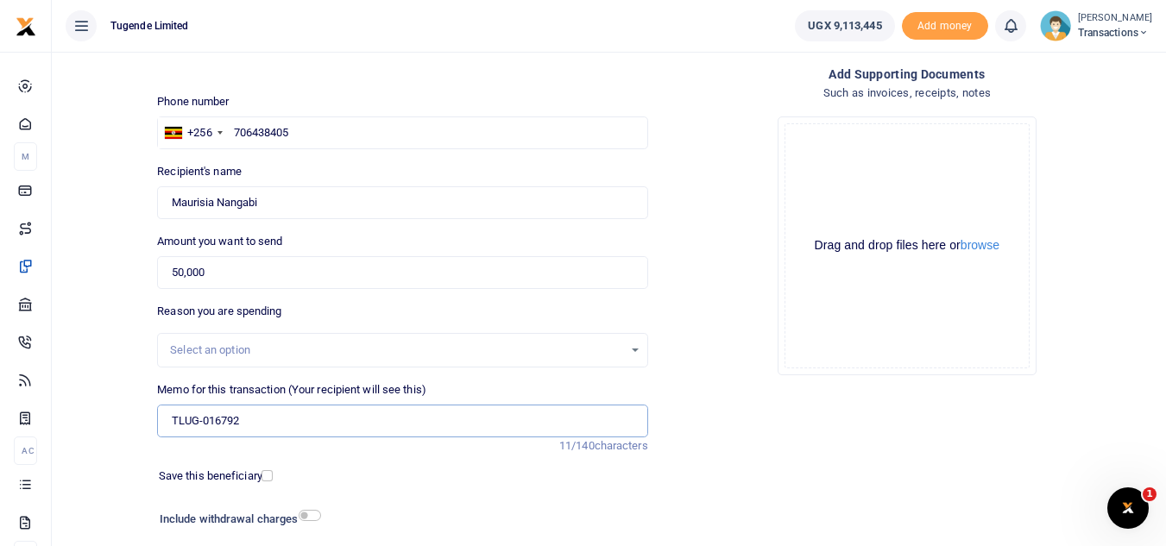
click at [168, 422] on input "TLUG-016792" at bounding box center [402, 421] width 490 height 33
paste input "UGF644Y"
click at [253, 415] on input "UGF644Y TLUG-016792" at bounding box center [402, 421] width 490 height 33
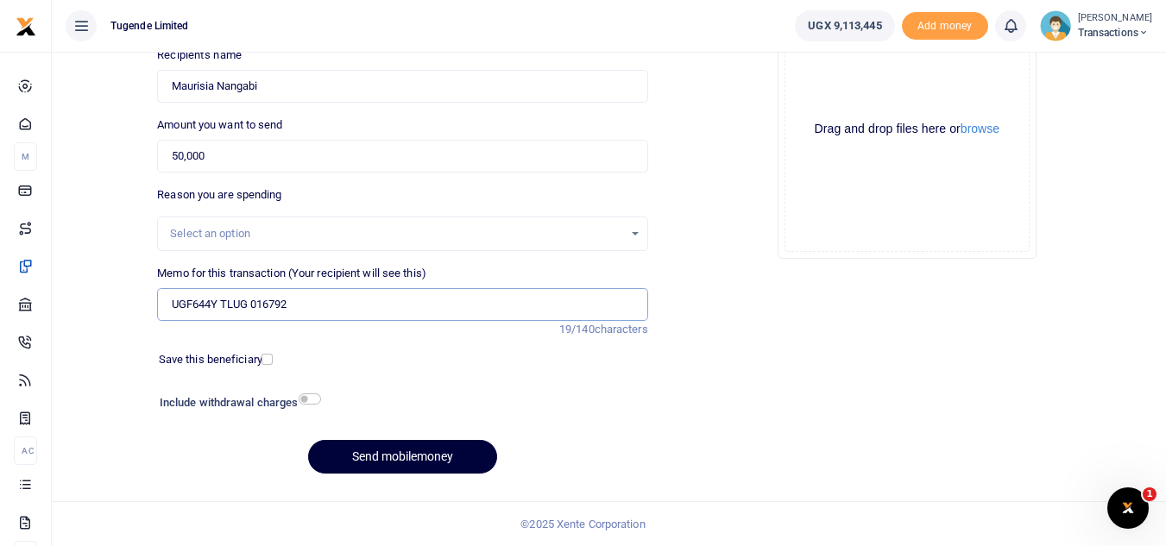
type input "UGF644Y TLUG 016792"
click at [346, 446] on button "Send mobilemoney" at bounding box center [402, 457] width 189 height 34
type input "706438405"
click at [363, 467] on button "Send mobilemoney" at bounding box center [402, 457] width 189 height 34
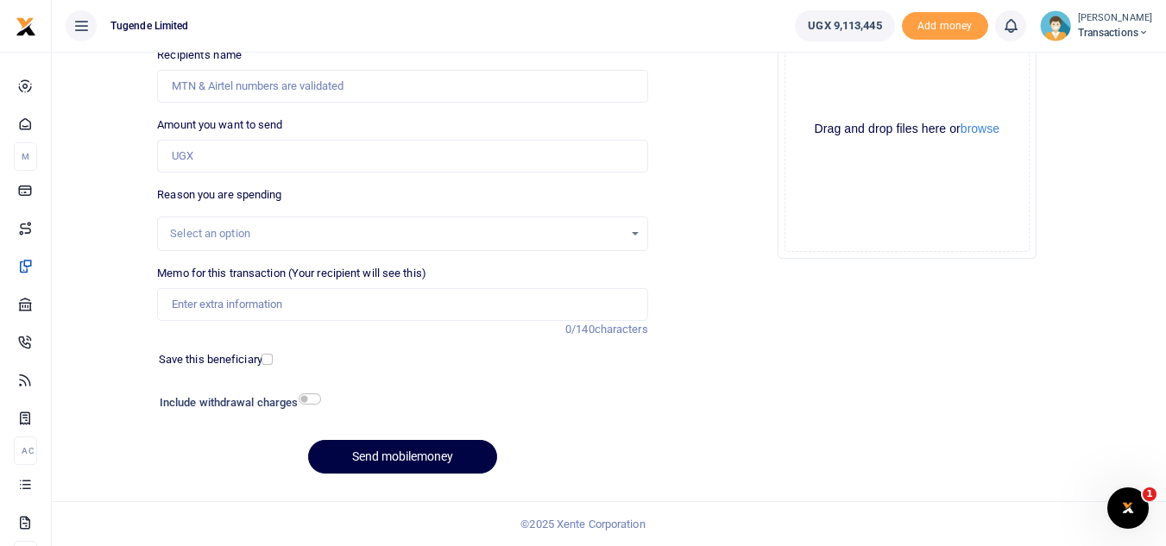
scroll to position [201, 0]
click at [345, 314] on input "Memo for this transaction (Your recipient will see this)" at bounding box center [402, 304] width 490 height 33
paste input "UMA148DD"
type input "UMA148DD"
click at [249, 160] on input "Amount you want to send" at bounding box center [402, 156] width 490 height 33
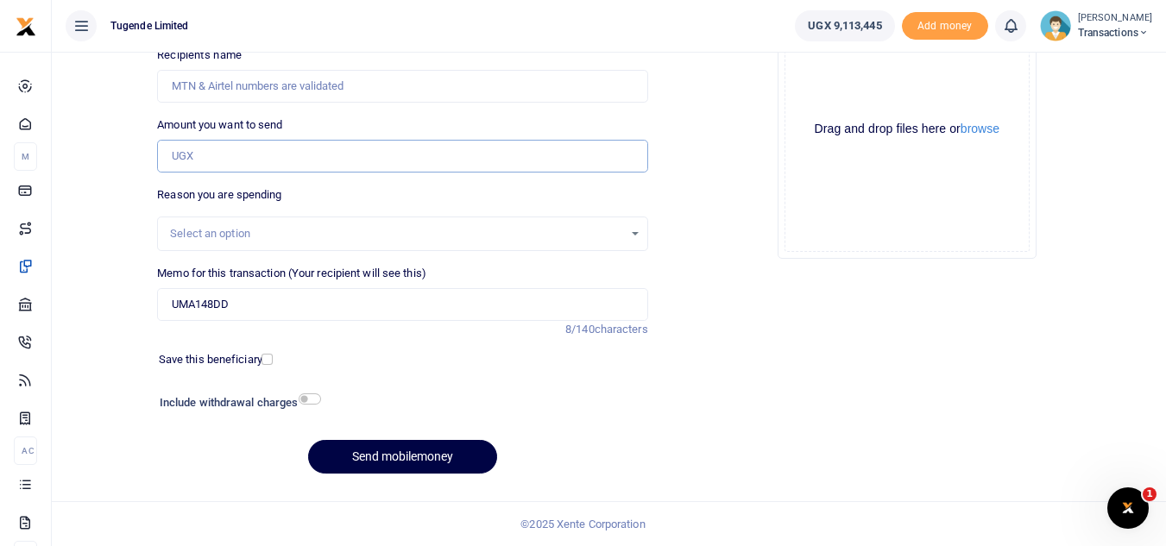
paste input "25,000"
type input "25,000"
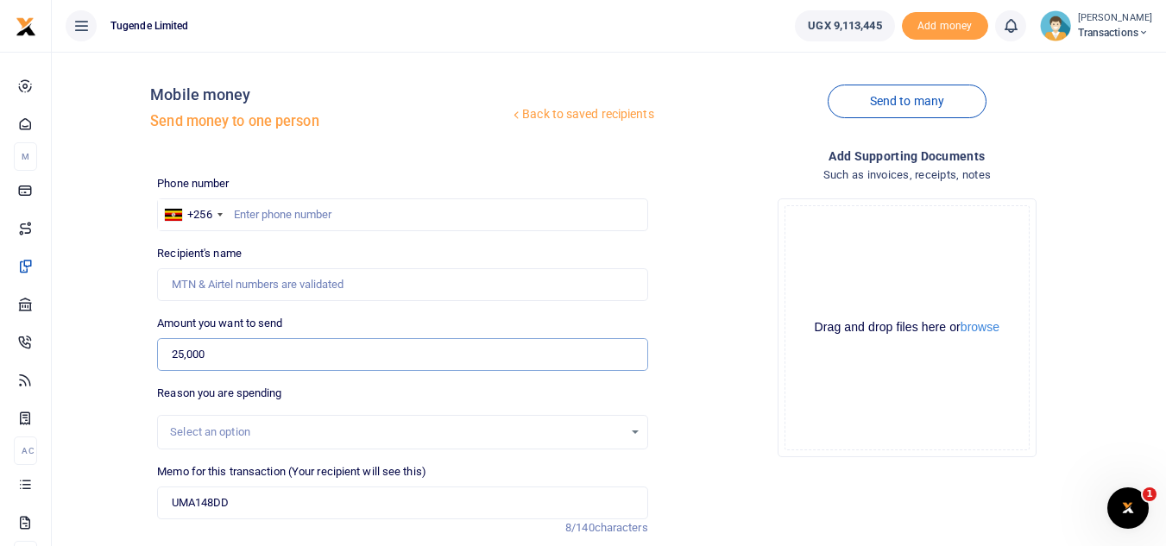
scroll to position [2, 0]
click at [379, 203] on input "text" at bounding box center [402, 215] width 490 height 33
paste input "758444268"
type input "758444268"
type input "[PERSON_NAME]"
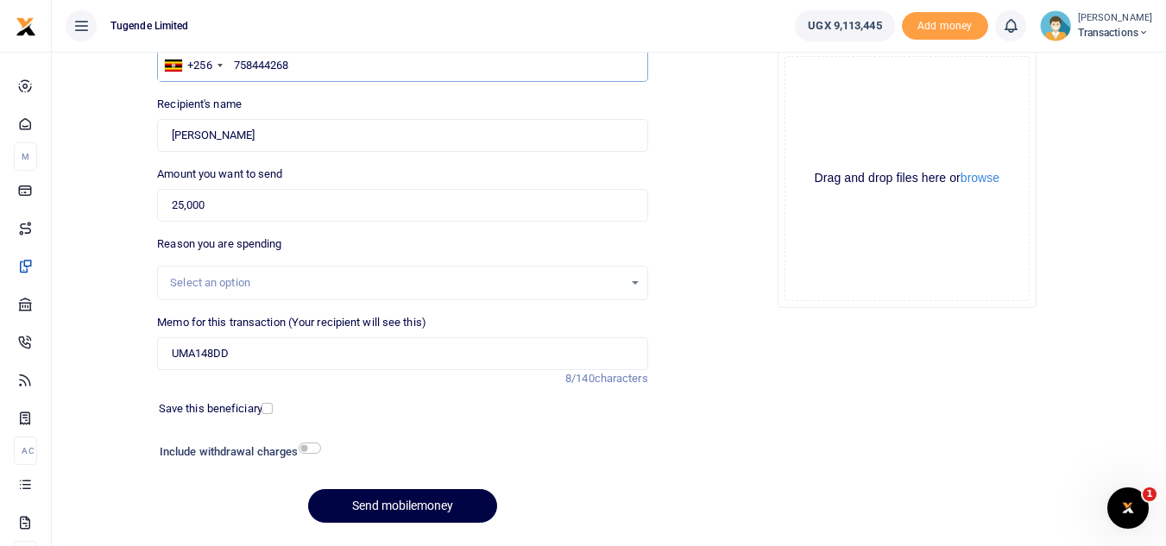
scroll to position [201, 0]
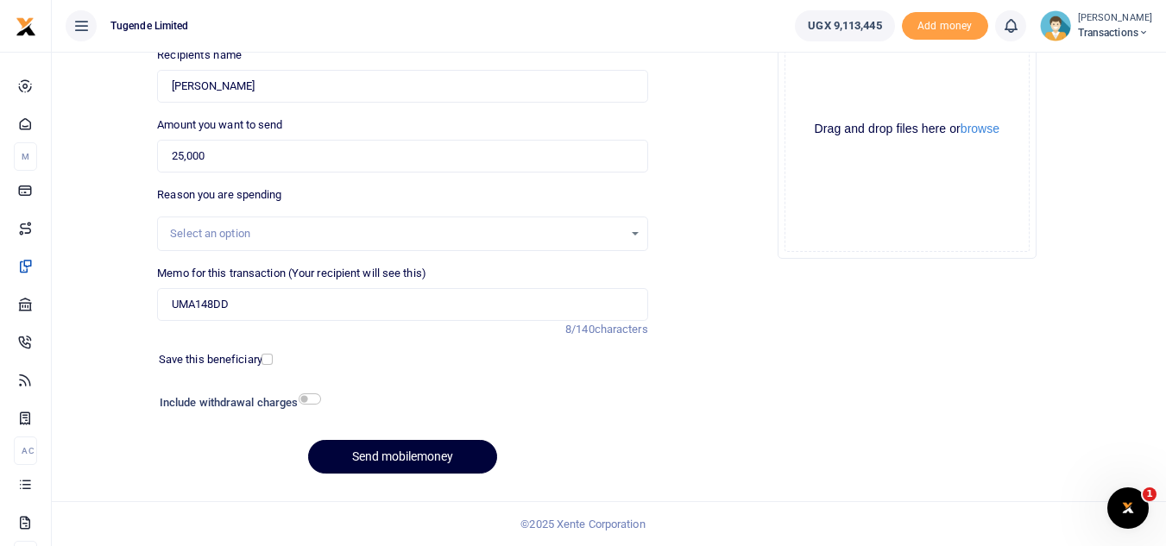
click at [332, 459] on button "Send mobilemoney" at bounding box center [402, 457] width 189 height 34
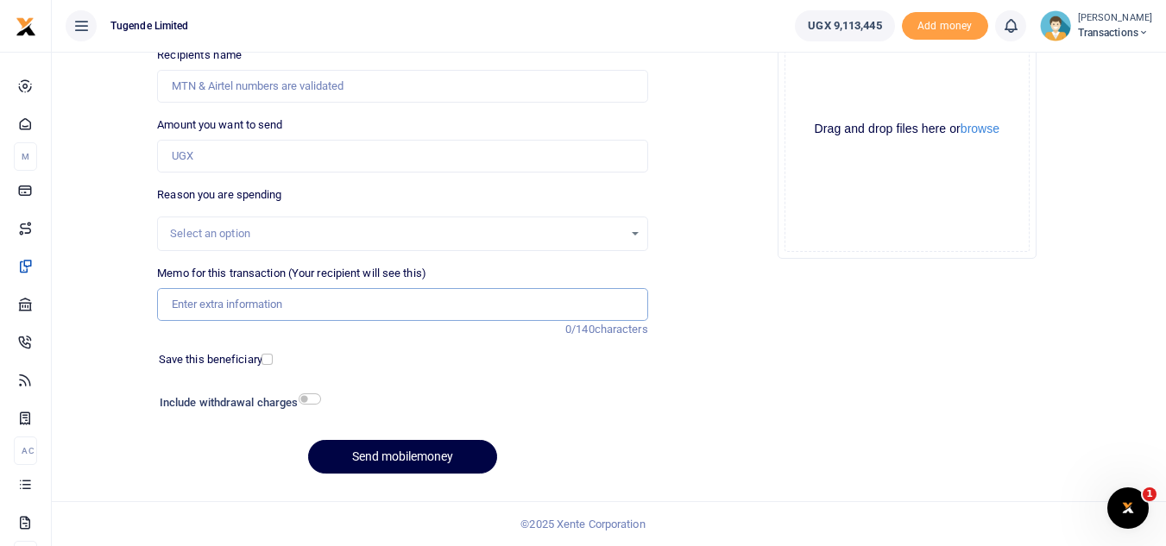
click at [331, 299] on input "Memo for this transaction (Your recipient will see this)" at bounding box center [402, 304] width 490 height 33
paste input "UGA065W"
type input "UGA065W"
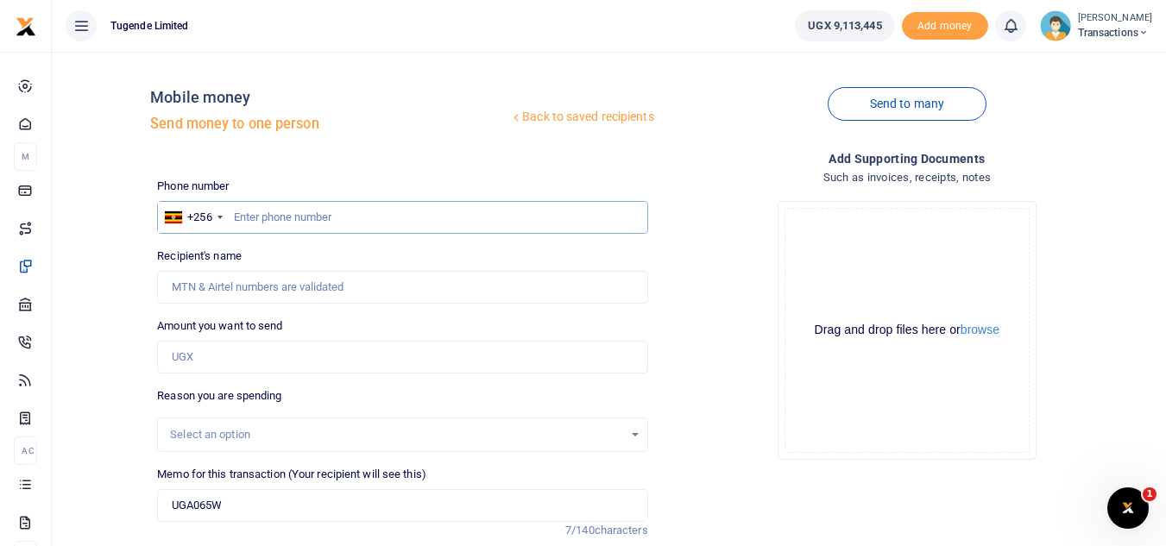
click at [303, 225] on input "text" at bounding box center [402, 217] width 490 height 33
paste input "0768227826"
type input "0768227826"
type input "[PERSON_NAME]"
type input "0768227826"
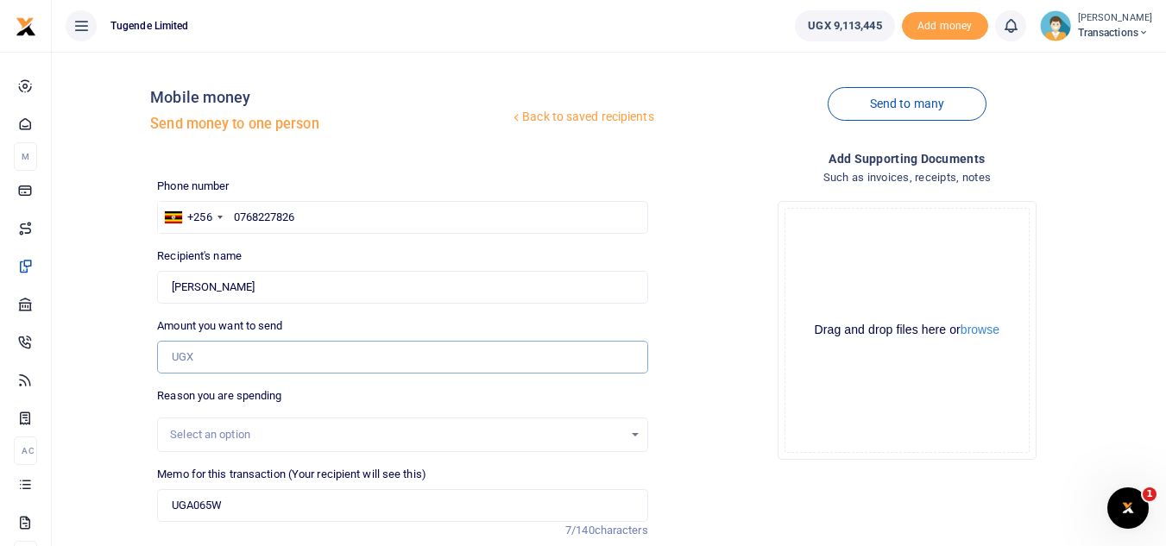
click at [265, 346] on input "Amount you want to send" at bounding box center [402, 357] width 490 height 33
paste input "96,000"
type input "96,000"
click at [699, 223] on div "Drop your files here Drag and drop files here or browse Powered by Uppy" at bounding box center [907, 330] width 490 height 286
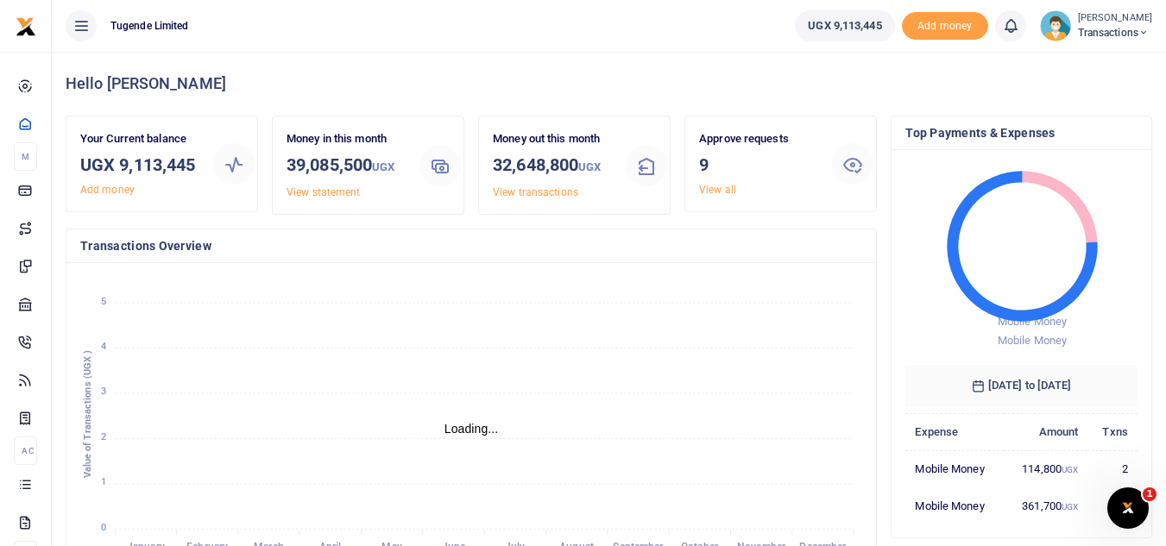
scroll to position [14, 14]
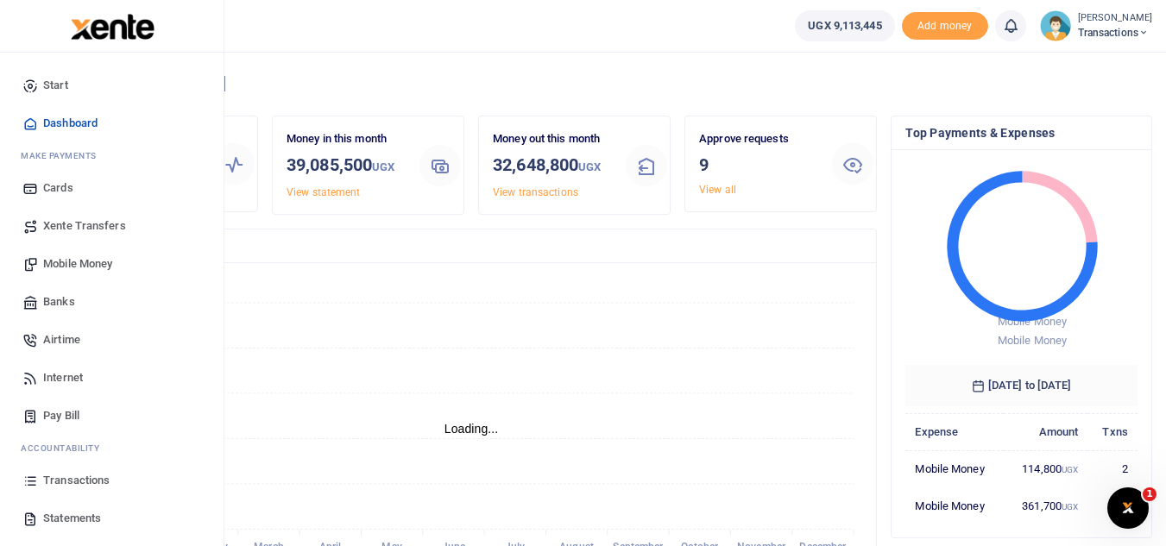
click at [88, 474] on span "Transactions" at bounding box center [76, 480] width 66 height 17
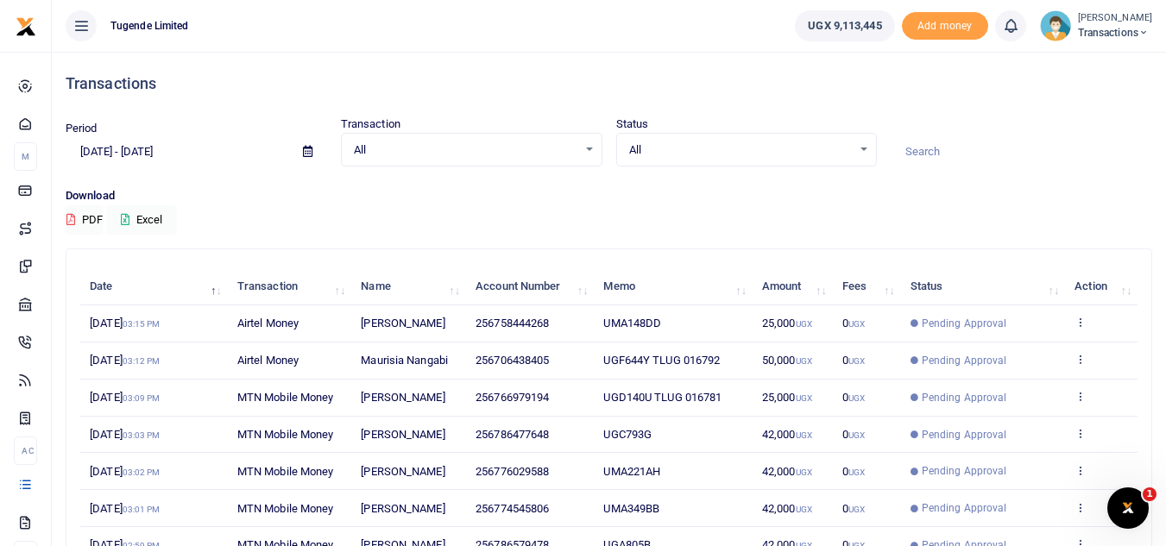
click at [922, 150] on input at bounding box center [1020, 151] width 261 height 29
paste input "UGA065W"
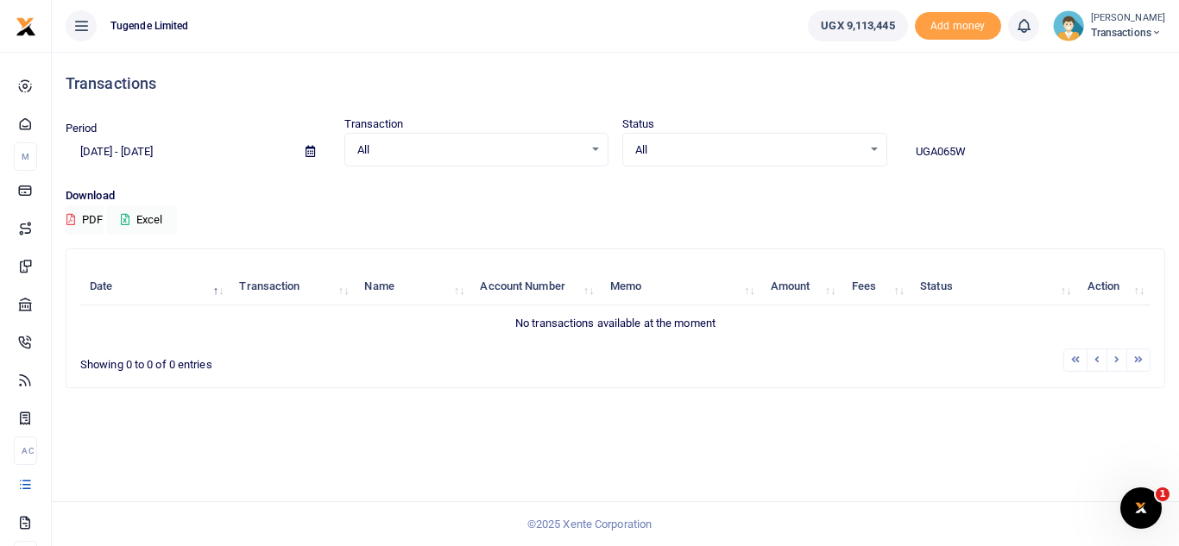
type input "UGA065W"
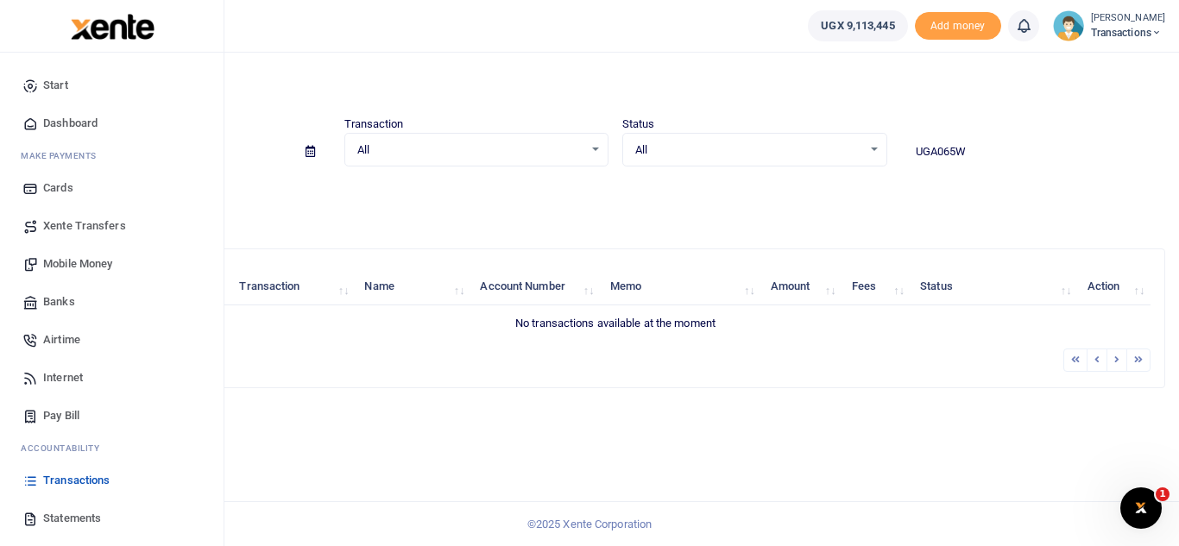
click at [85, 484] on span "Transactions" at bounding box center [76, 480] width 66 height 17
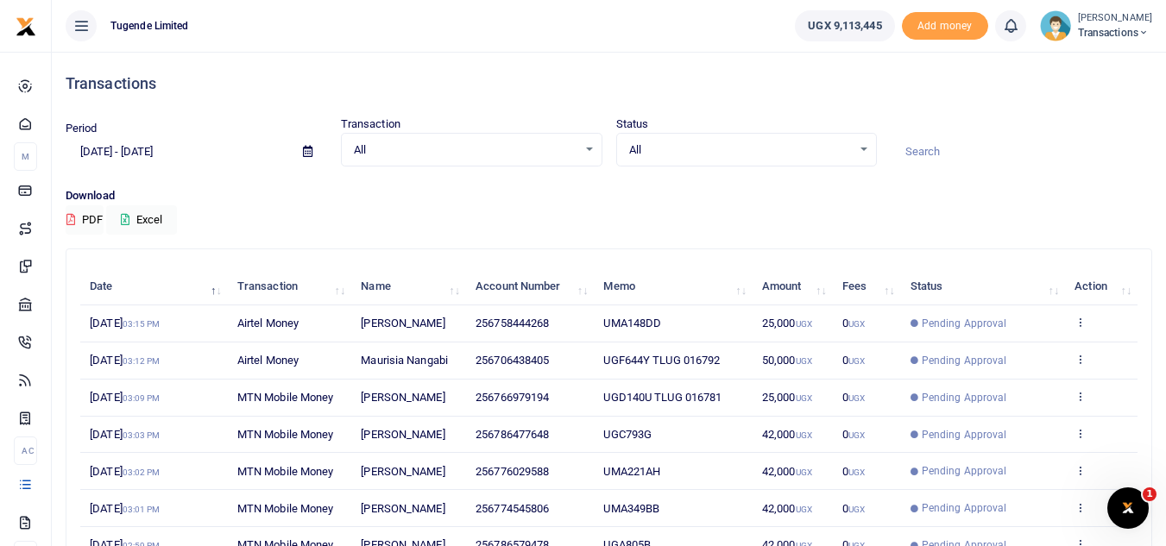
click at [939, 146] on input at bounding box center [1020, 151] width 261 height 29
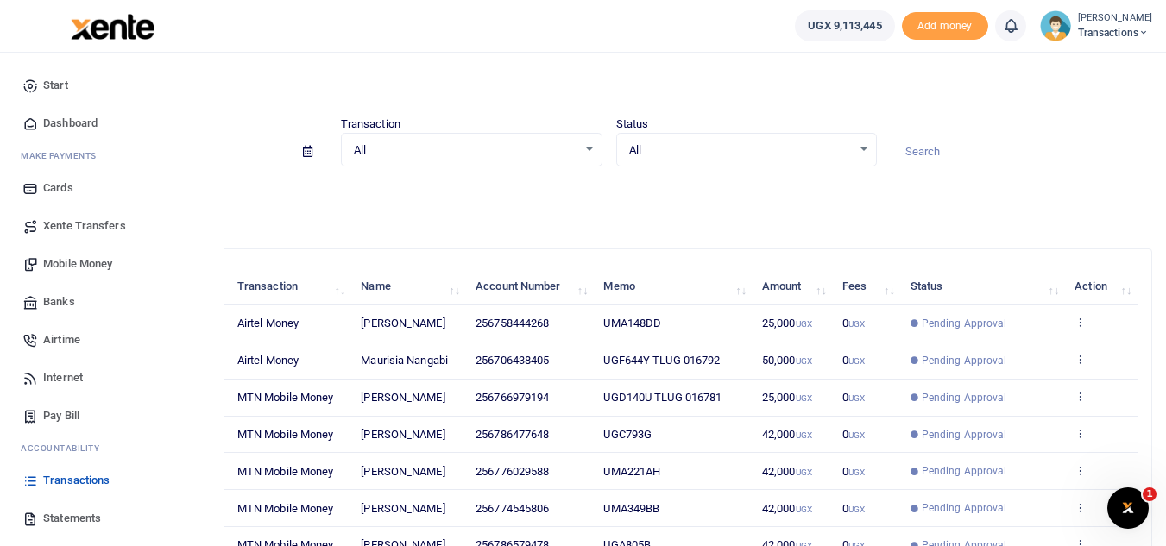
click at [87, 269] on span "Mobile Money" at bounding box center [77, 263] width 69 height 17
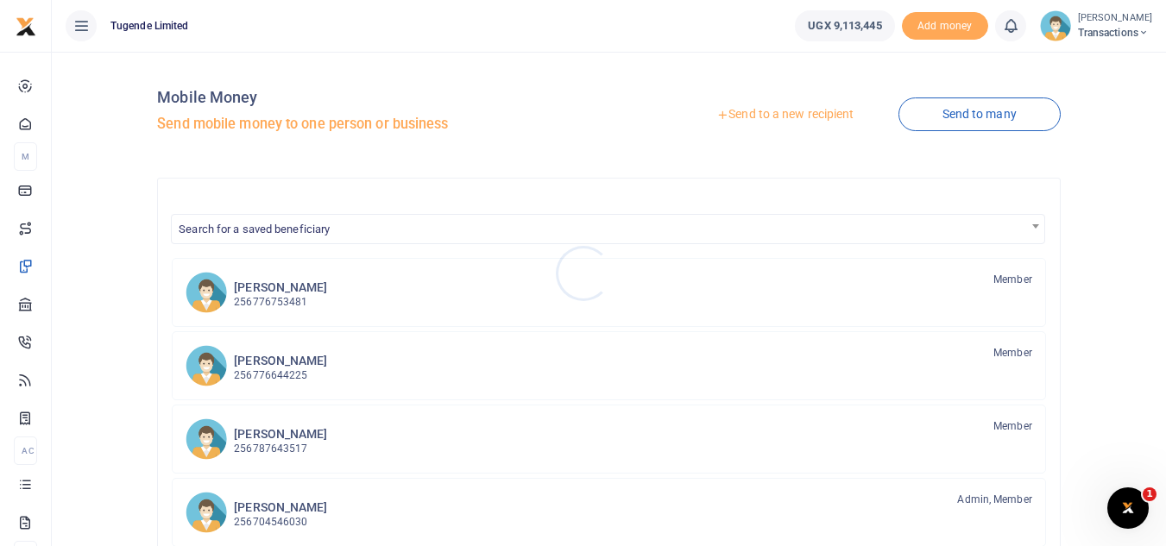
click at [738, 110] on div at bounding box center [583, 273] width 1166 height 546
click at [727, 111] on link "Send to a new recipient" at bounding box center [784, 114] width 225 height 31
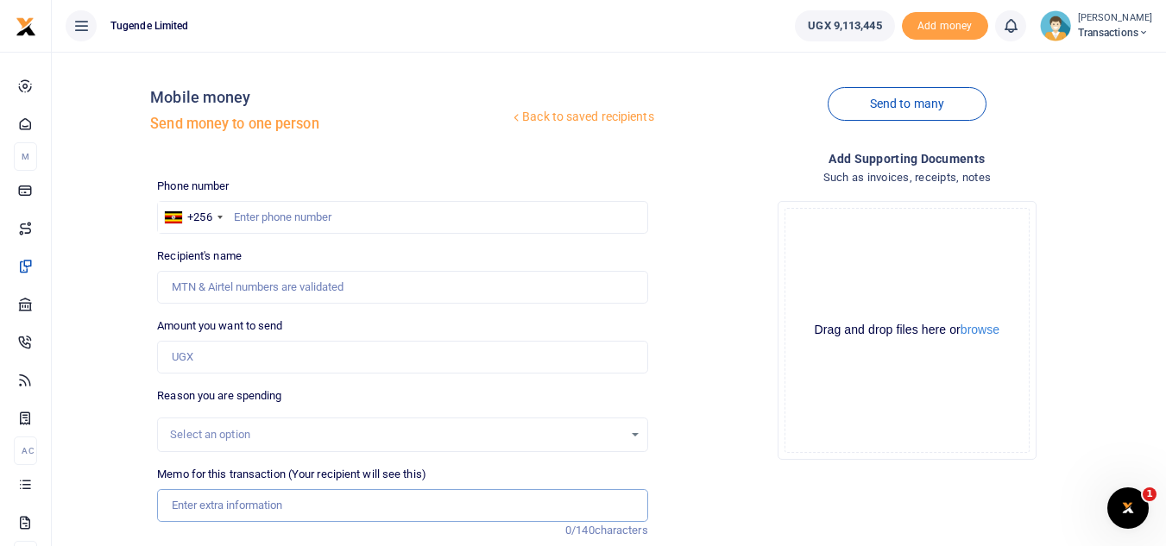
click at [223, 509] on input "Memo for this transaction (Your recipient will see this)" at bounding box center [402, 505] width 490 height 33
paste input "UGA065W"
type input "UGA065W"
click at [295, 233] on input "text" at bounding box center [402, 217] width 490 height 33
paste input "0768227826"
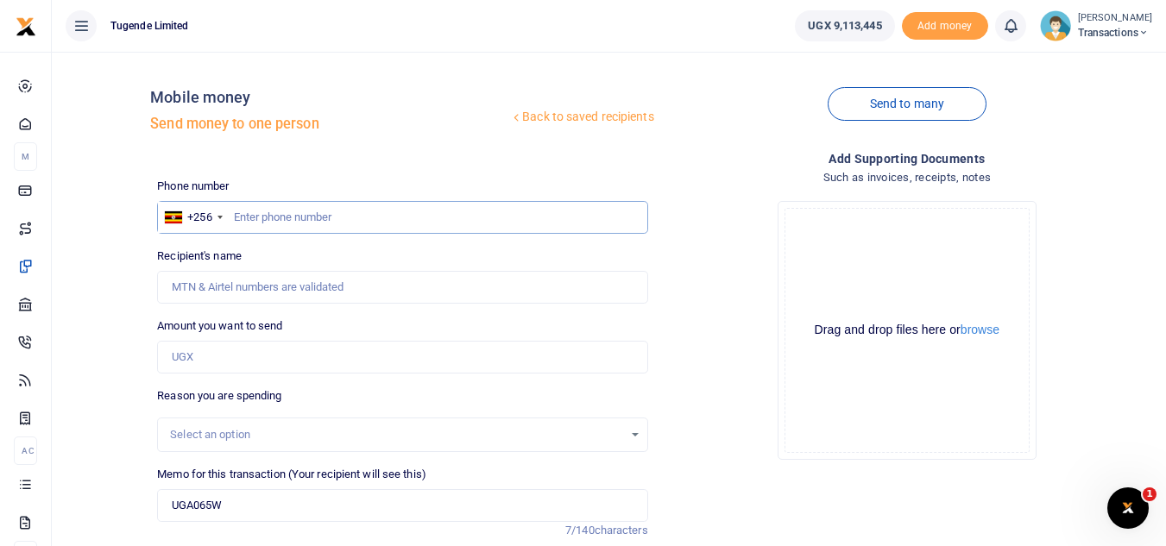
type input "0768227826"
type input "[PERSON_NAME]"
type input "0768227826"
click at [247, 353] on input "Amount you want to send" at bounding box center [402, 357] width 490 height 33
type input "96,000"
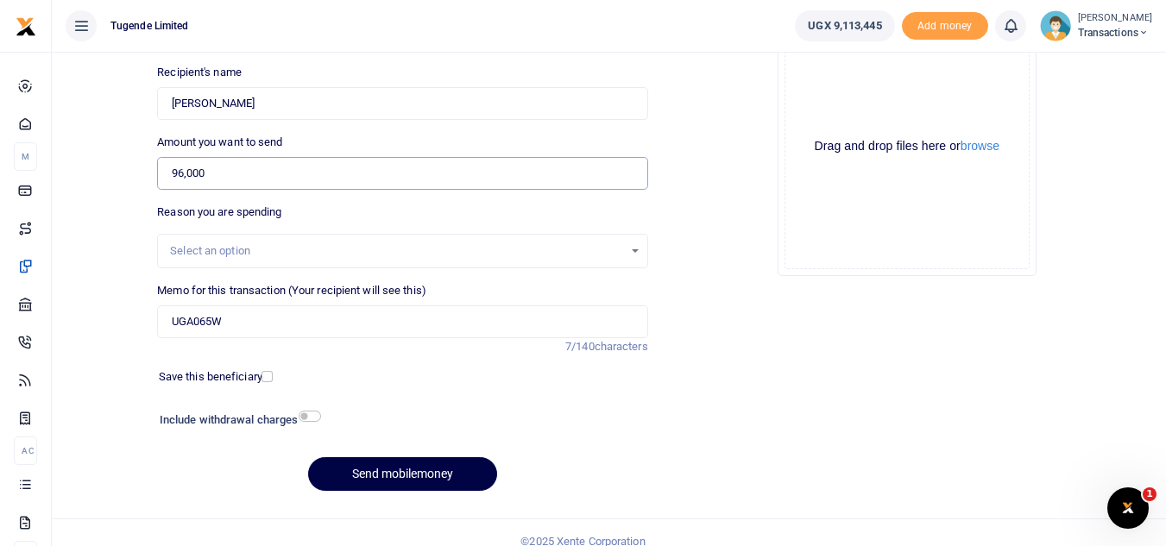
scroll to position [201, 0]
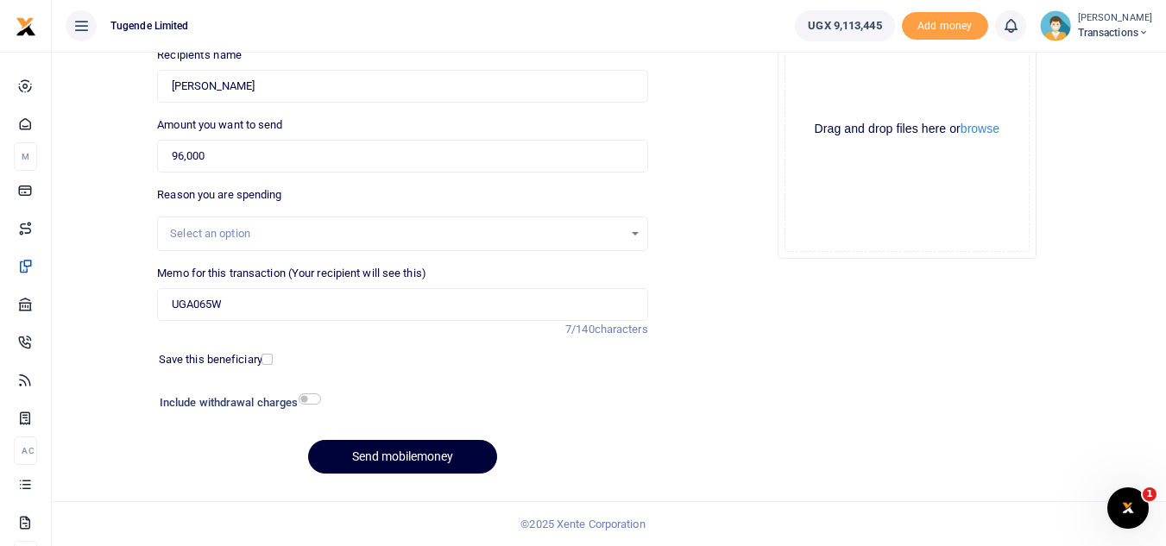
click at [370, 458] on button "Send mobilemoney" at bounding box center [402, 457] width 189 height 34
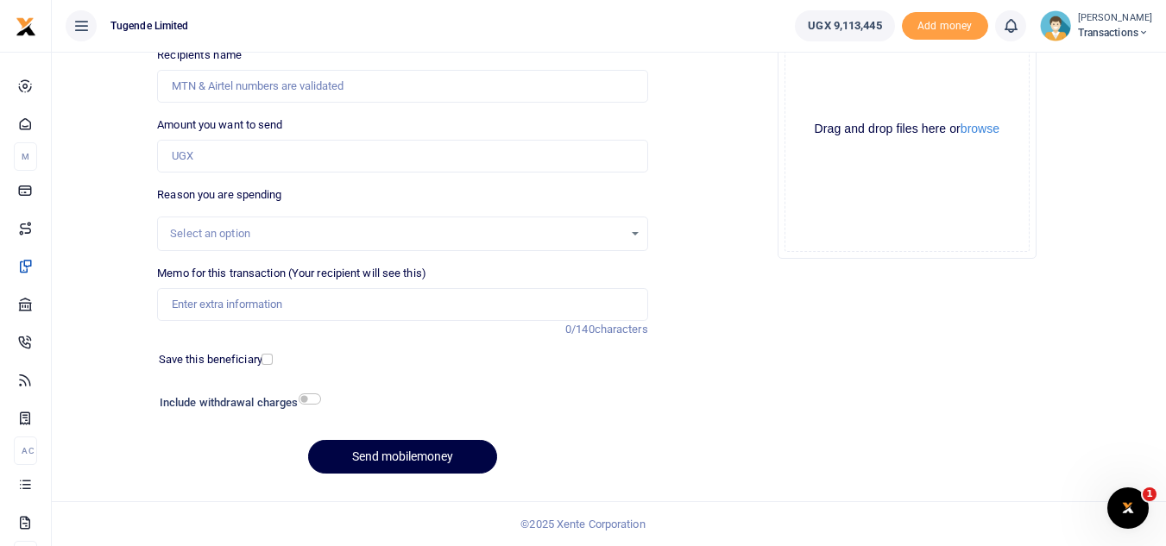
scroll to position [201, 0]
click at [325, 302] on input "Memo for this transaction (Your recipient will see this)" at bounding box center [402, 304] width 490 height 33
paste input "UMA888DV"
type input "UMA888DV"
click at [308, 163] on input "Amount you want to send" at bounding box center [402, 156] width 490 height 33
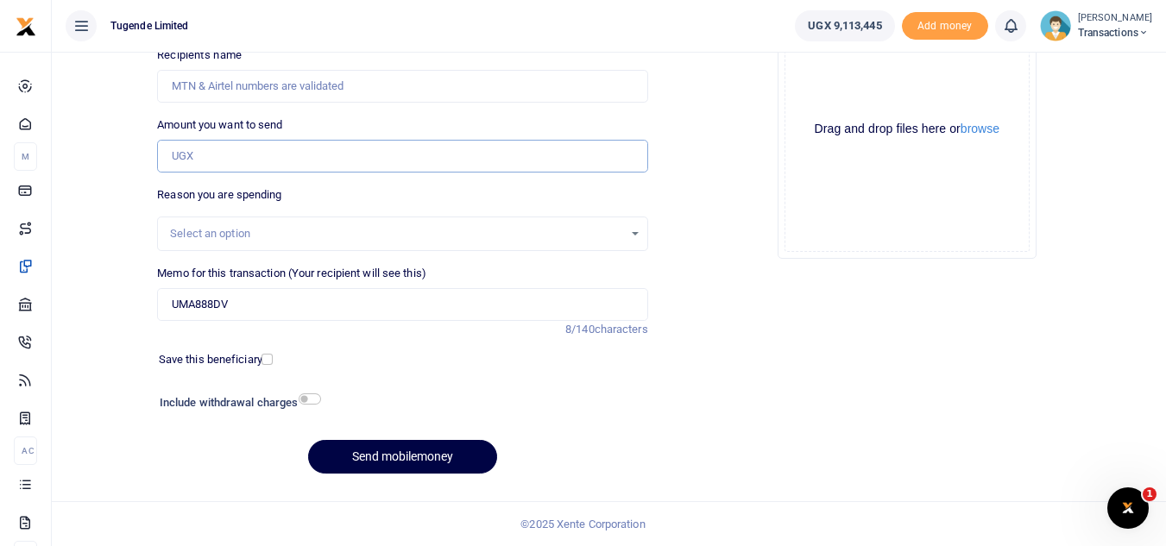
paste input "62000"
type input "62,000"
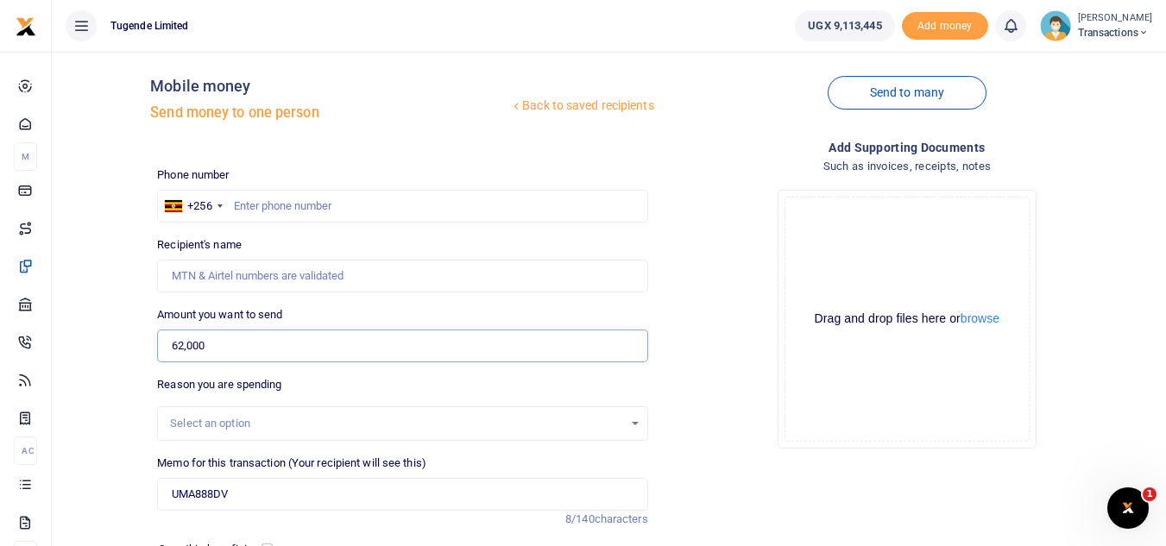
scroll to position [0, 0]
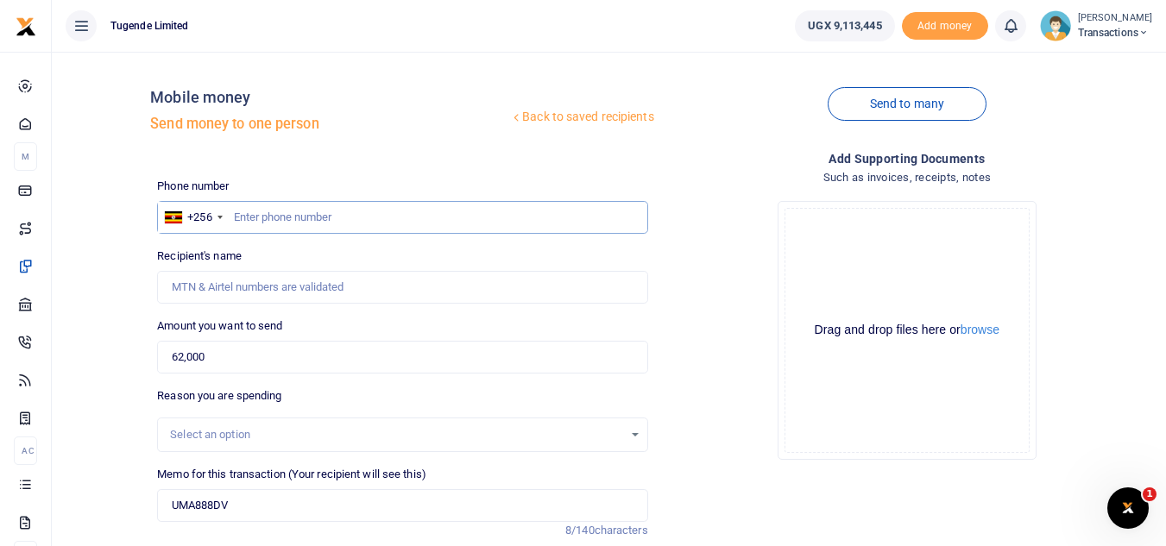
click at [276, 225] on input "text" at bounding box center [402, 217] width 490 height 33
paste input "0756325764"
type input "0756325764"
type input "[PERSON_NAME]"
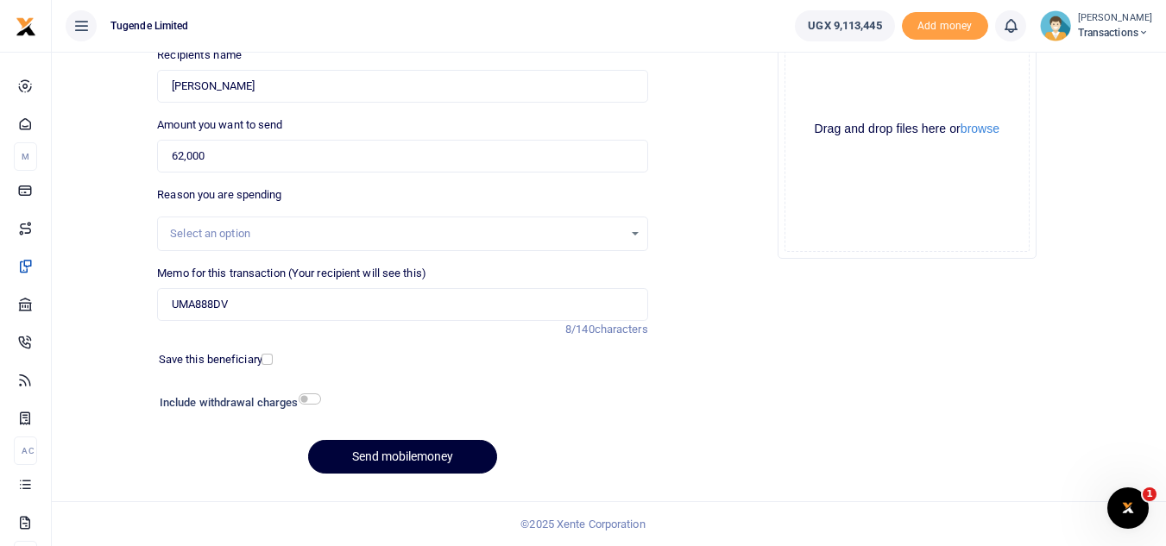
click at [349, 464] on button "Send mobilemoney" at bounding box center [402, 457] width 189 height 34
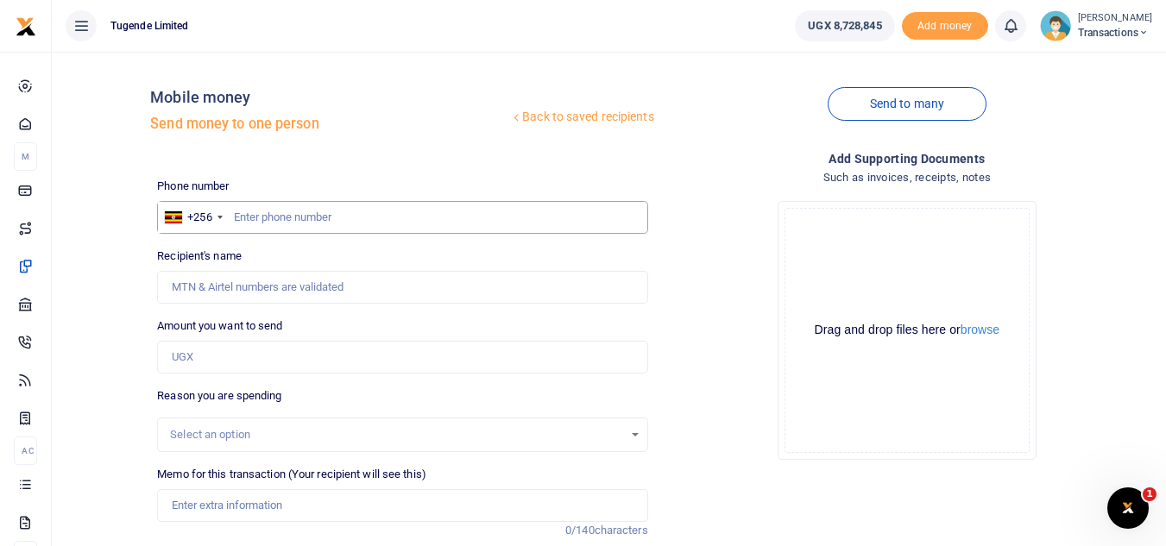
click at [318, 213] on input "text" at bounding box center [402, 217] width 490 height 33
paste input "0755209912"
type input "0755209912"
type input "Benard Madali"
click at [286, 350] on input "Amount you want to send" at bounding box center [402, 357] width 490 height 33
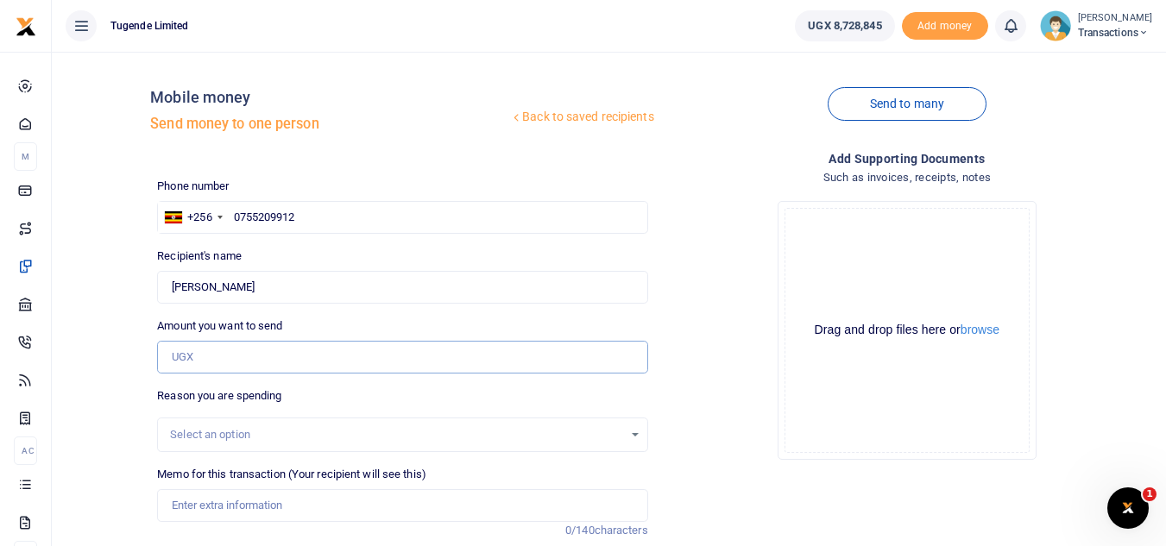
paste input "25000"
type input "25,000"
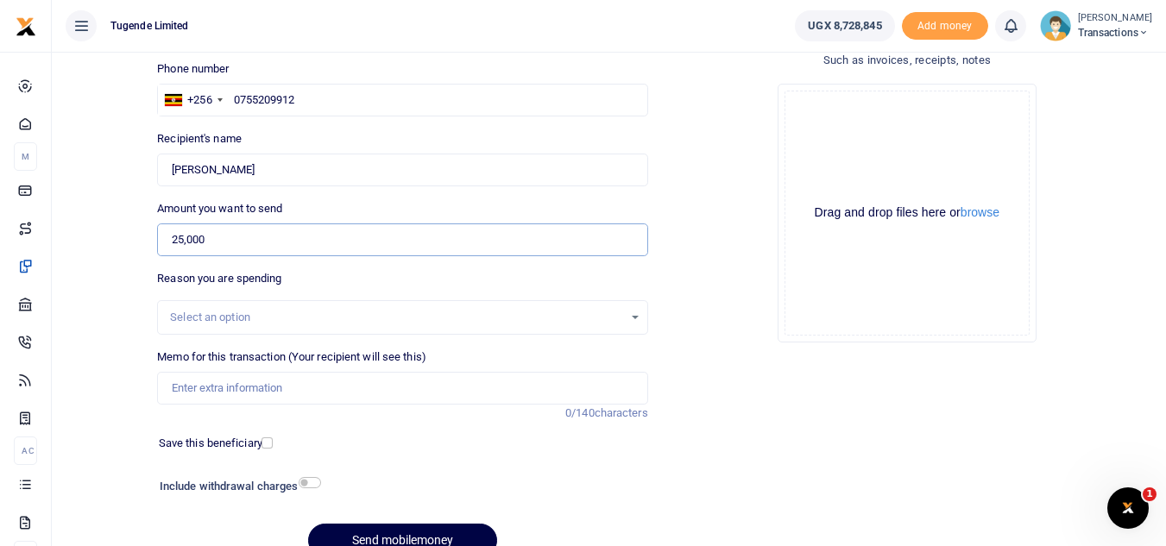
scroll to position [118, 0]
click at [211, 399] on input "Memo for this transaction (Your recipient will see this)" at bounding box center [402, 387] width 490 height 33
paste input "UMA928AY"
type input "UMA928AY"
click at [373, 536] on button "Send mobilemoney" at bounding box center [402, 540] width 189 height 34
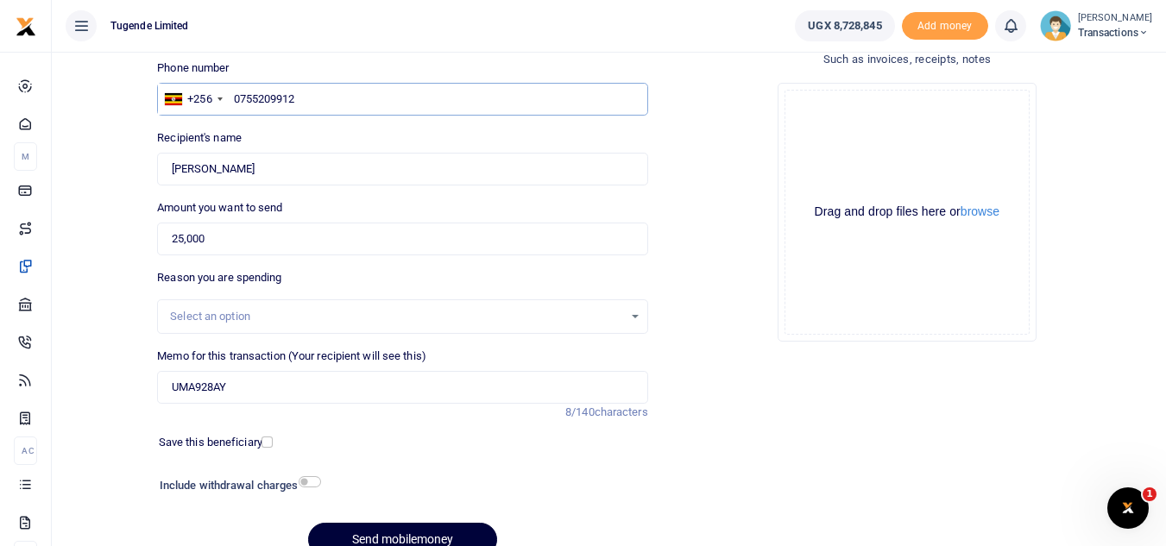
type input "0755209912"
click at [412, 534] on button "Send mobilemoney" at bounding box center [402, 540] width 189 height 34
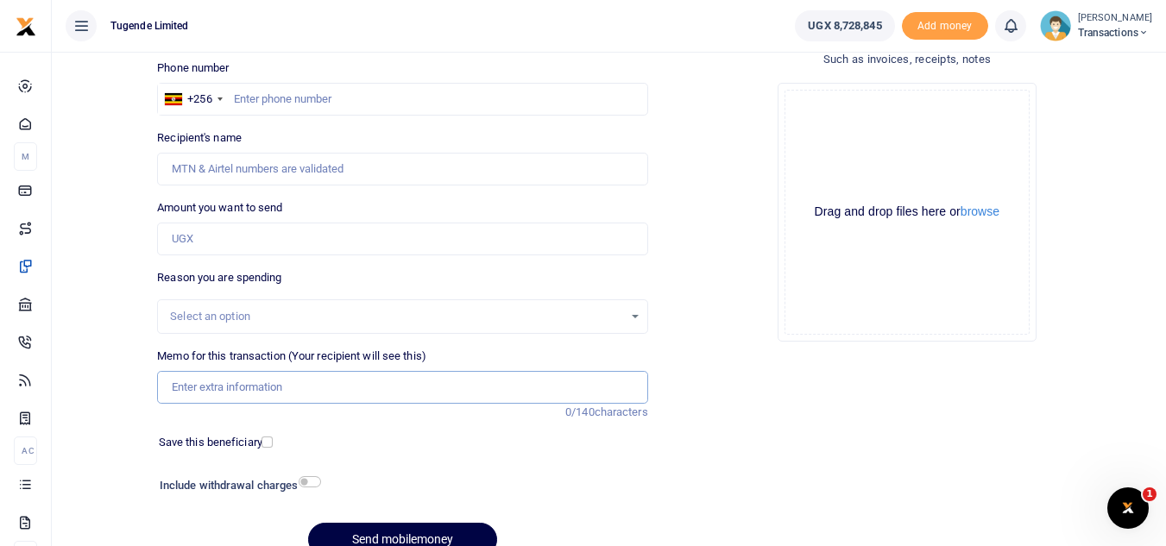
click at [368, 399] on input "Memo for this transaction (Your recipient will see this)" at bounding box center [402, 387] width 490 height 33
paste input "UMA582AN"
type input "UMA582AN"
click at [351, 95] on input "text" at bounding box center [402, 99] width 490 height 33
paste input "0770580844"
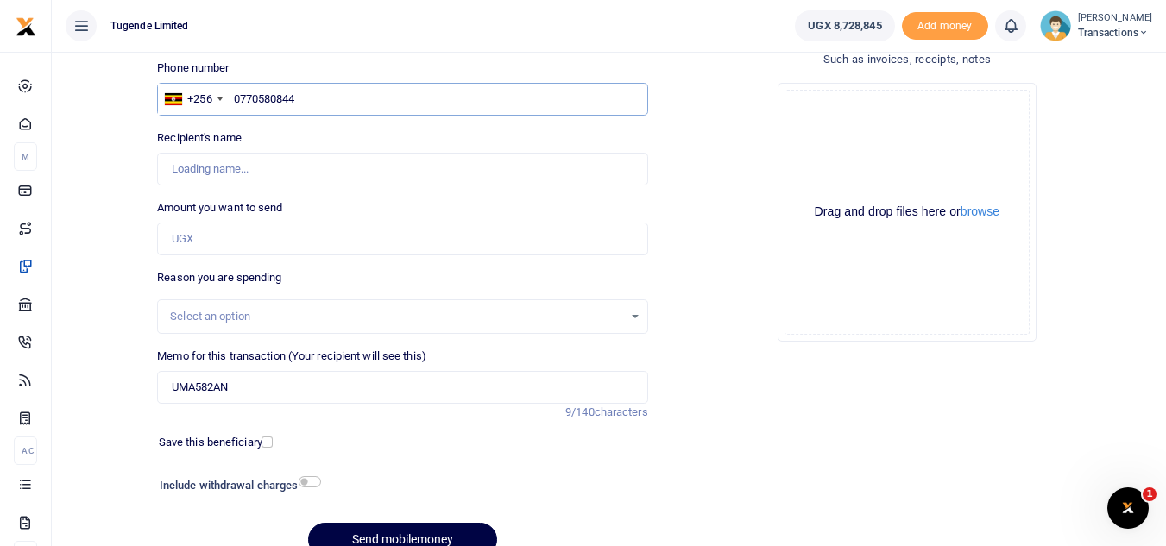
type input "0770580844"
type input "[PERSON_NAME]"
click at [208, 241] on input "Amount you want to send" at bounding box center [402, 239] width 490 height 33
paste input "347000"
type input "347,000"
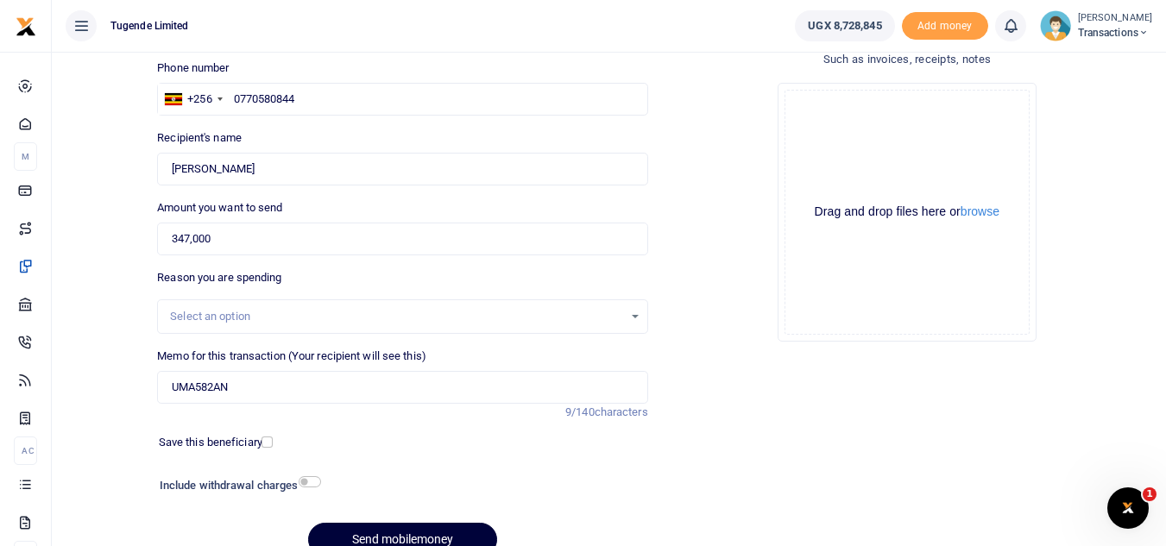
click at [360, 531] on button "Send mobilemoney" at bounding box center [402, 540] width 189 height 34
type input "0770580844"
click at [365, 534] on button "Send mobilemoney" at bounding box center [402, 540] width 189 height 34
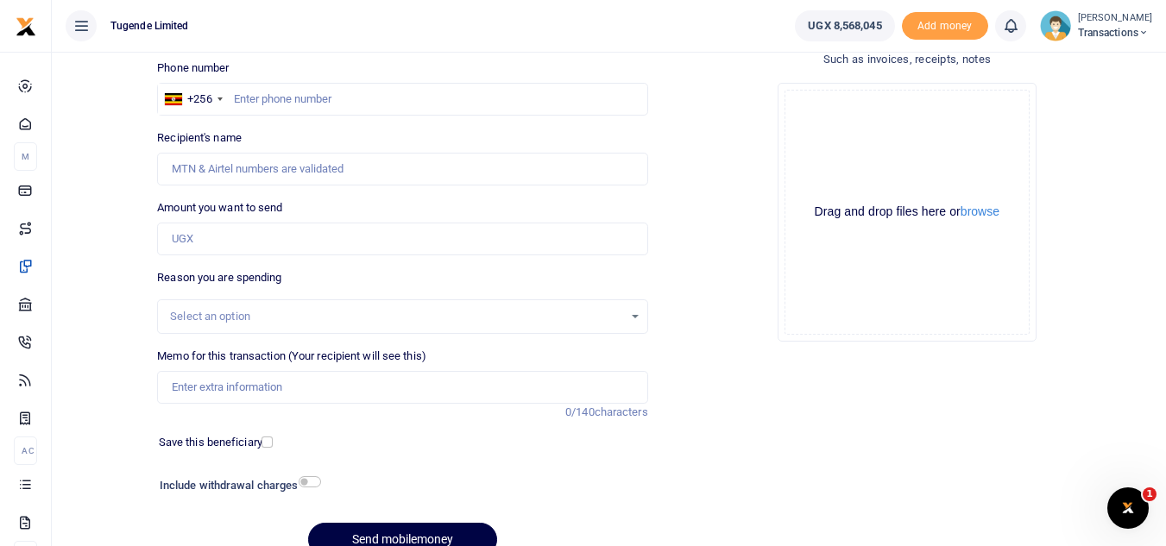
scroll to position [118, 0]
click at [334, 394] on input "Memo for this transaction (Your recipient will see this)" at bounding box center [402, 387] width 490 height 33
paste input "TLUG-016798"
click at [173, 392] on input "TLUG-016798" at bounding box center [402, 387] width 490 height 33
paste input "UGD147E"
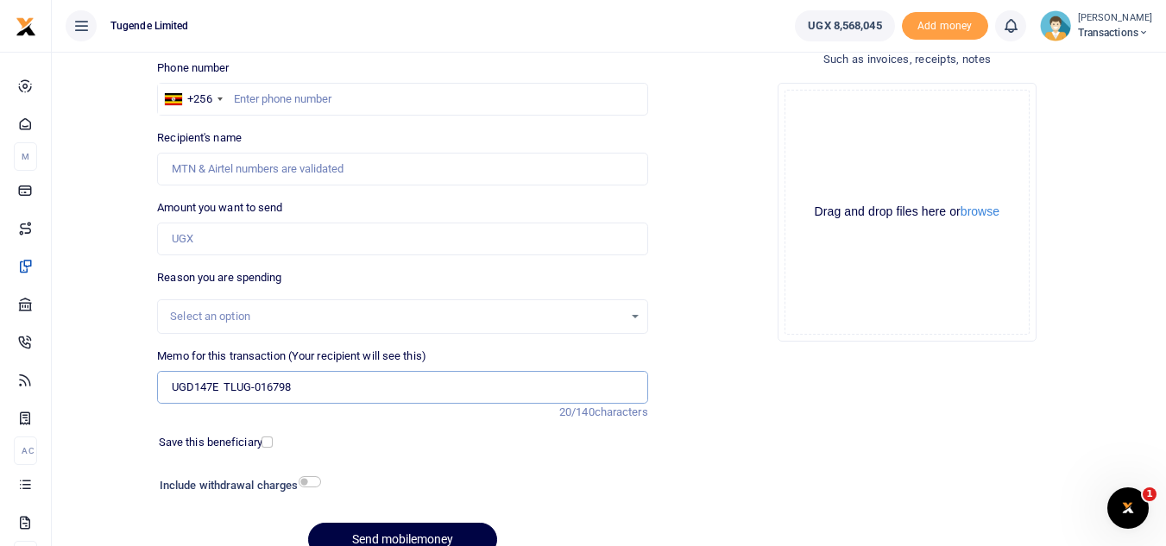
type input "UGD147E TLUG-016798"
click at [311, 230] on input "Amount you want to send" at bounding box center [402, 239] width 490 height 33
paste input "32,000"
type input "32,000"
click at [286, 104] on input "text" at bounding box center [402, 99] width 490 height 33
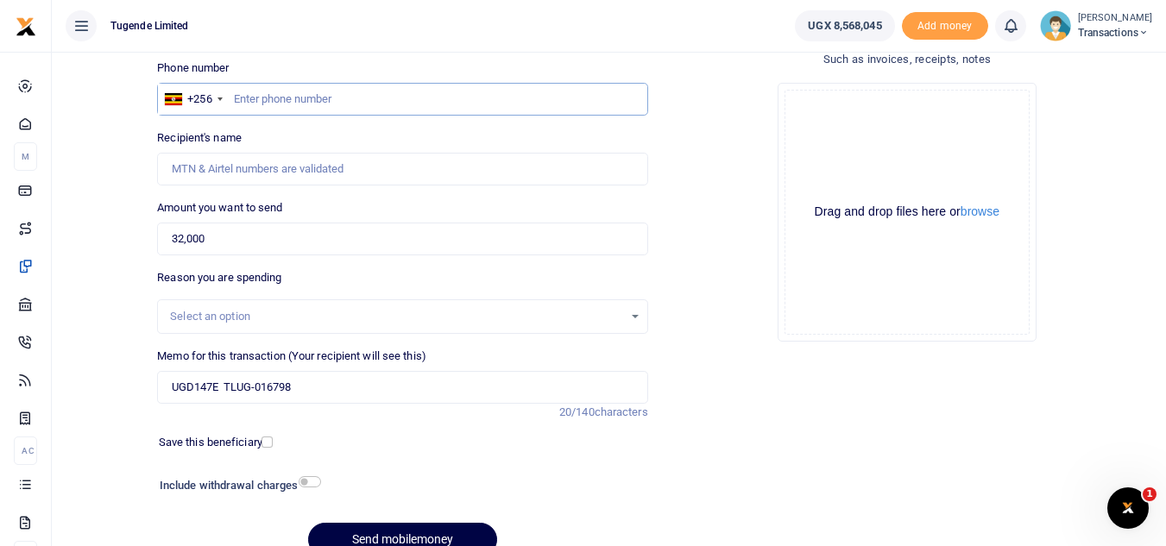
paste input "767 235960 T"
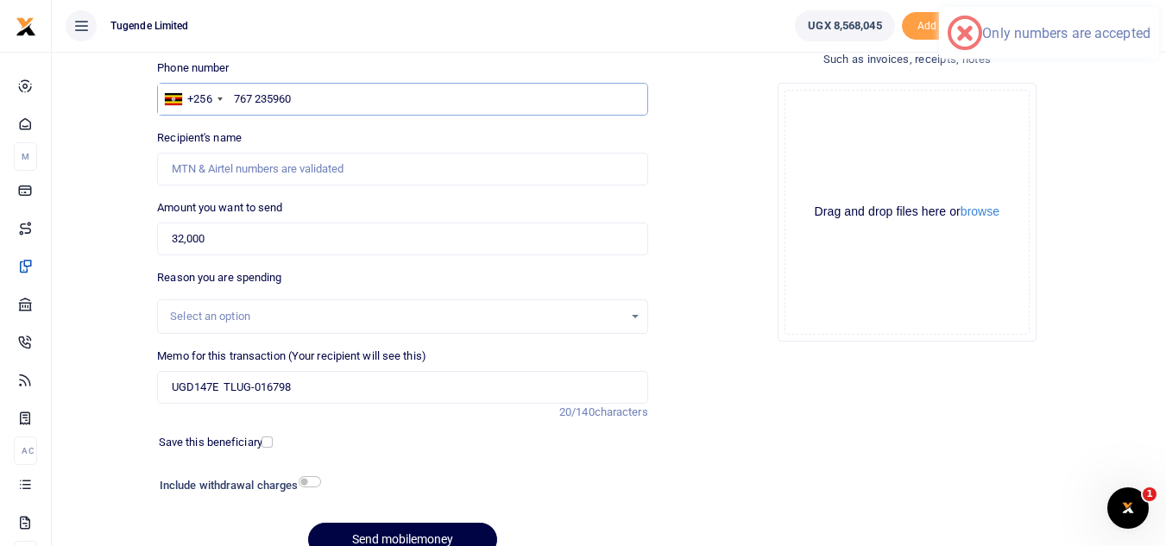
click at [254, 98] on input "767 235960" at bounding box center [402, 99] width 490 height 33
click at [258, 98] on input "767 235960" at bounding box center [402, 99] width 490 height 33
type input "767235960"
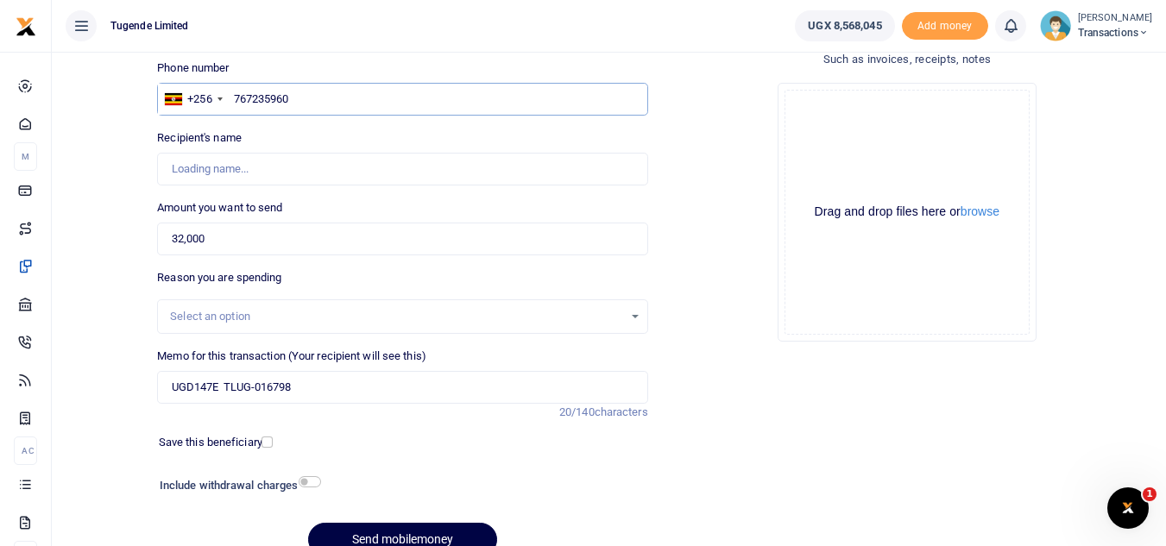
type input "[PERSON_NAME]"
type input "767235960"
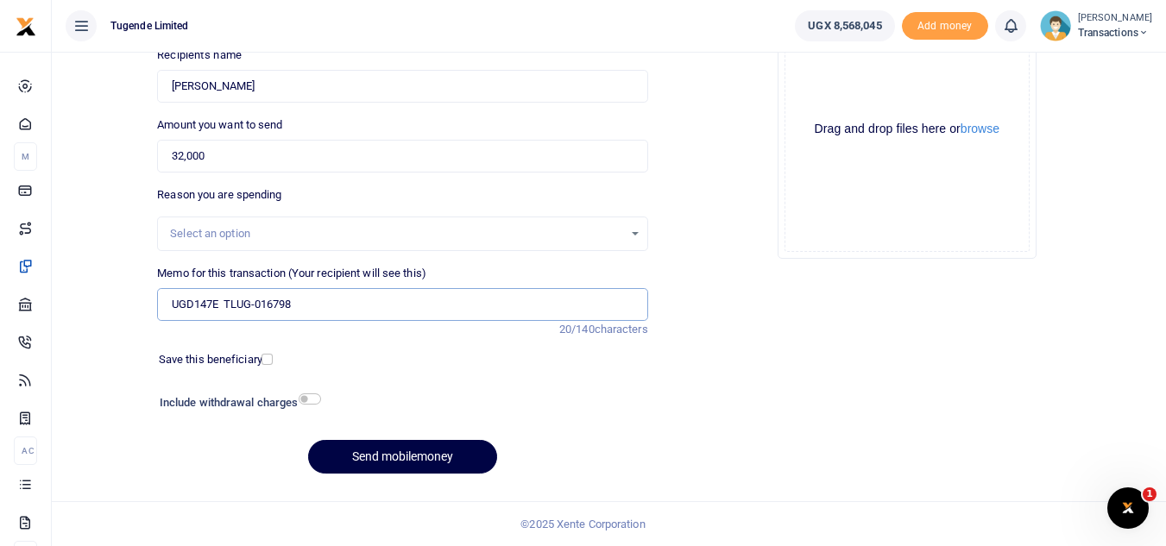
click at [257, 308] on input "UGD147E TLUG-016798" at bounding box center [402, 304] width 490 height 33
type input "UGD147E TLUG 016798"
click at [384, 449] on button "Send mobilemoney" at bounding box center [402, 457] width 189 height 34
click at [419, 314] on input "Memo for this transaction (Your recipient will see this)" at bounding box center [402, 304] width 490 height 33
paste input "UMA304CK, UGD835G"
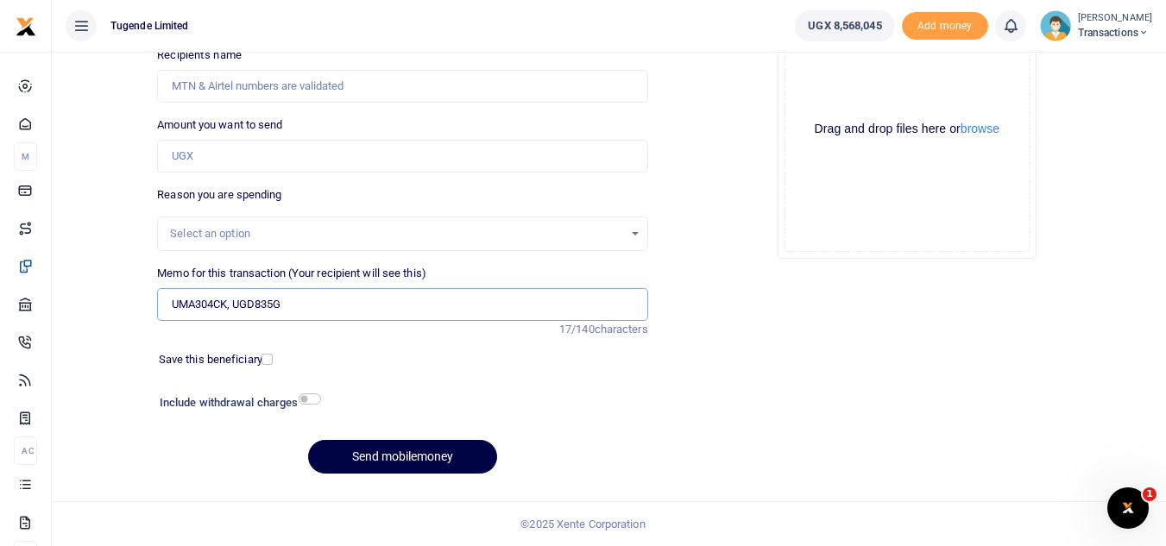
click at [231, 305] on input "UMA304CK, UGD835G" at bounding box center [402, 304] width 490 height 33
type input "UMA304CK UGD835G"
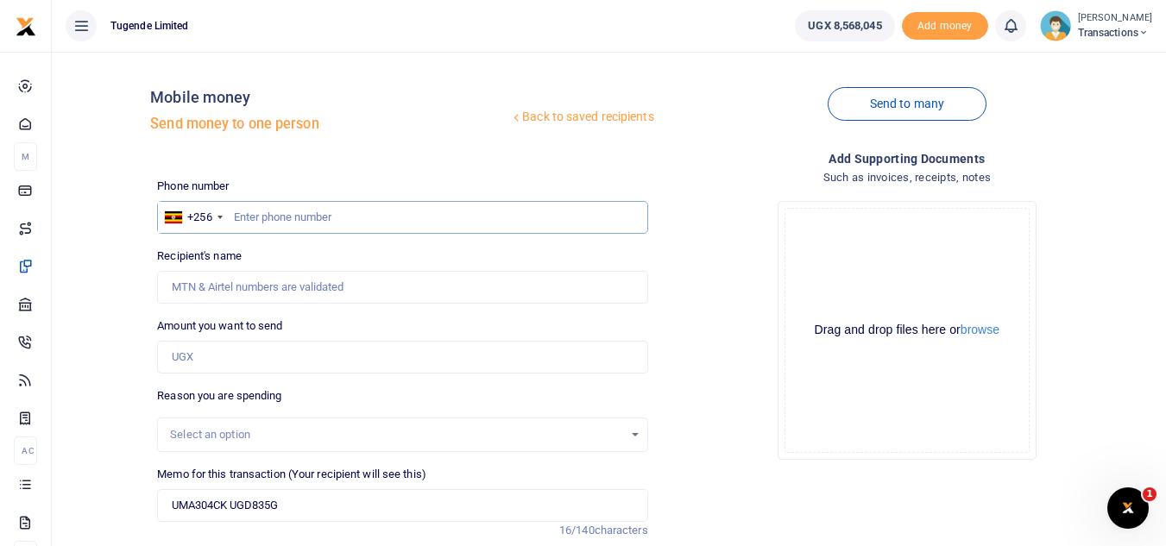
click at [267, 214] on input "text" at bounding box center [402, 217] width 490 height 33
paste input "781740474"
type input "781740474"
type input "[PERSON_NAME]"
click at [322, 369] on input "Amount you want to send" at bounding box center [402, 357] width 490 height 33
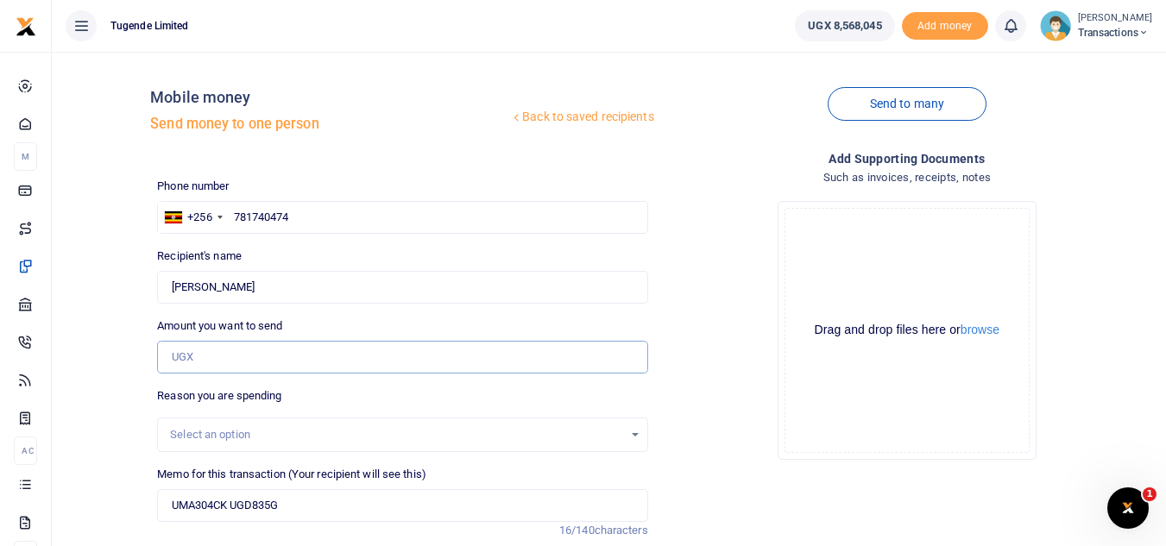
paste input "64000"
type input "64,000"
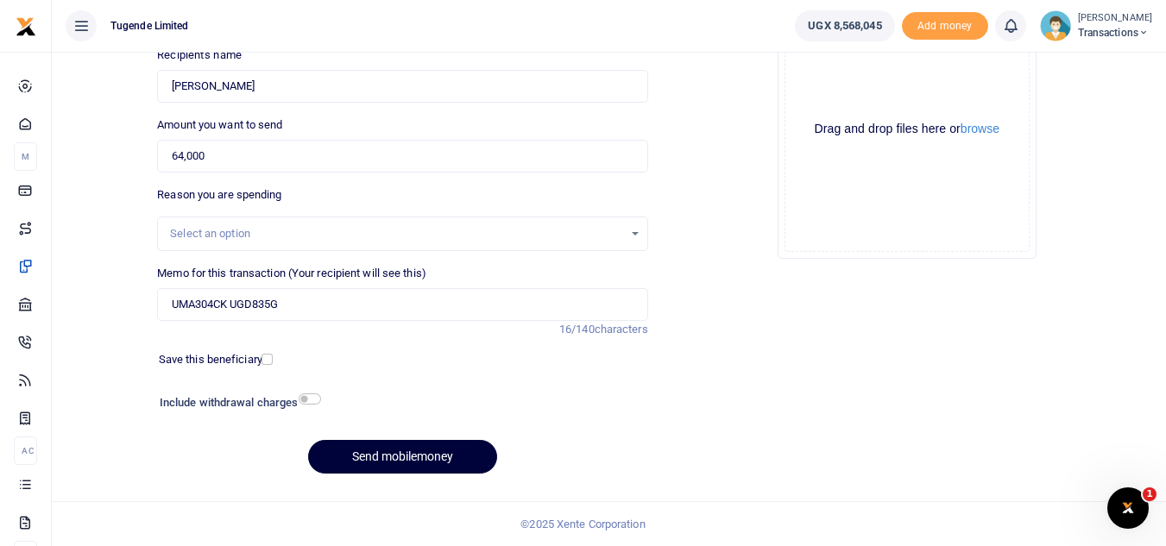
click at [420, 462] on button "Send mobilemoney" at bounding box center [402, 457] width 189 height 34
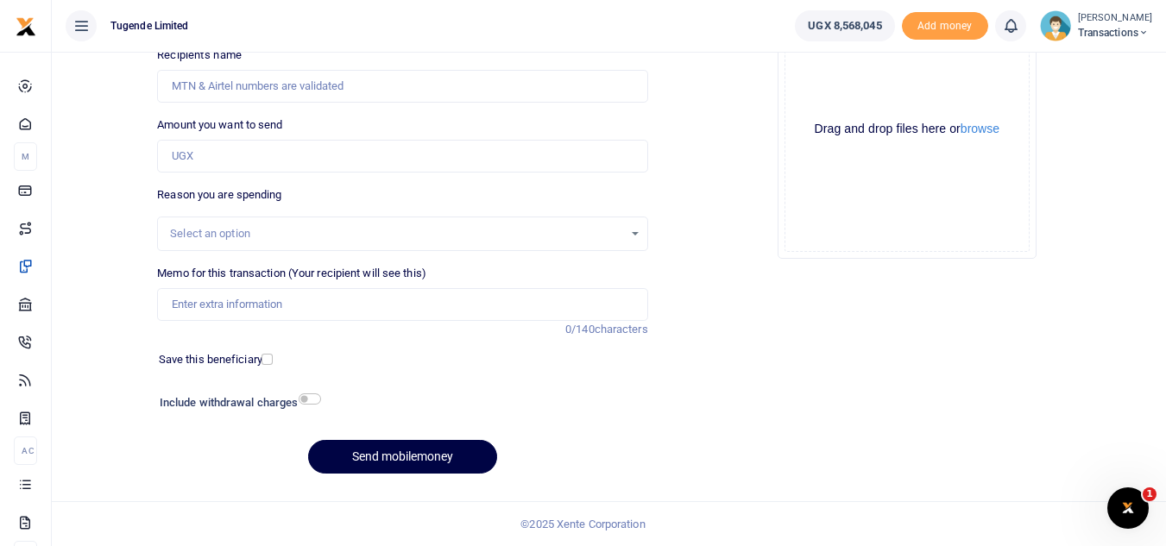
scroll to position [201, 0]
click at [250, 291] on input "Memo for this transaction (Your recipient will see this)" at bounding box center [402, 304] width 490 height 33
paste input "UGB310E"
type input "UGB310E"
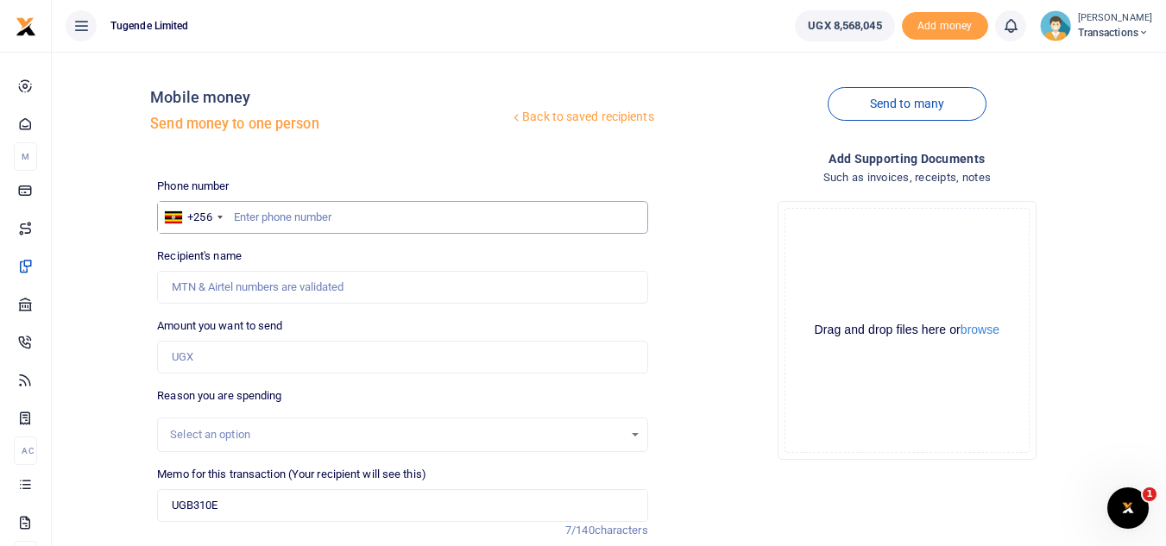
click at [255, 215] on input "text" at bounding box center [402, 217] width 490 height 33
paste input "0756325764"
type input "0756325764"
type input "[PERSON_NAME]"
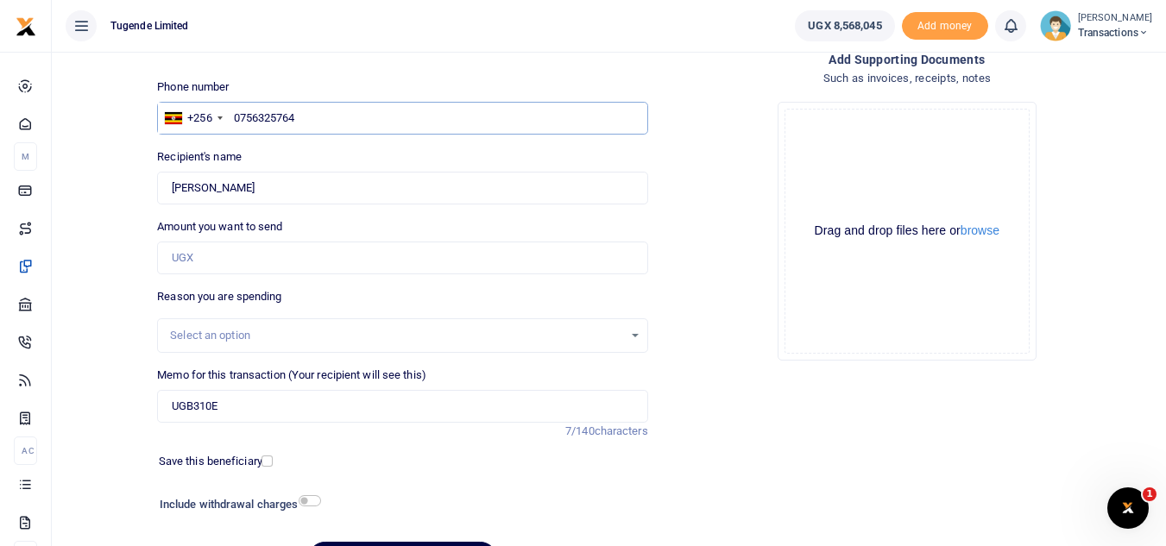
scroll to position [100, 0]
click at [206, 266] on input "Amount you want to send" at bounding box center [402, 257] width 490 height 33
paste input "62000"
type input "62,000"
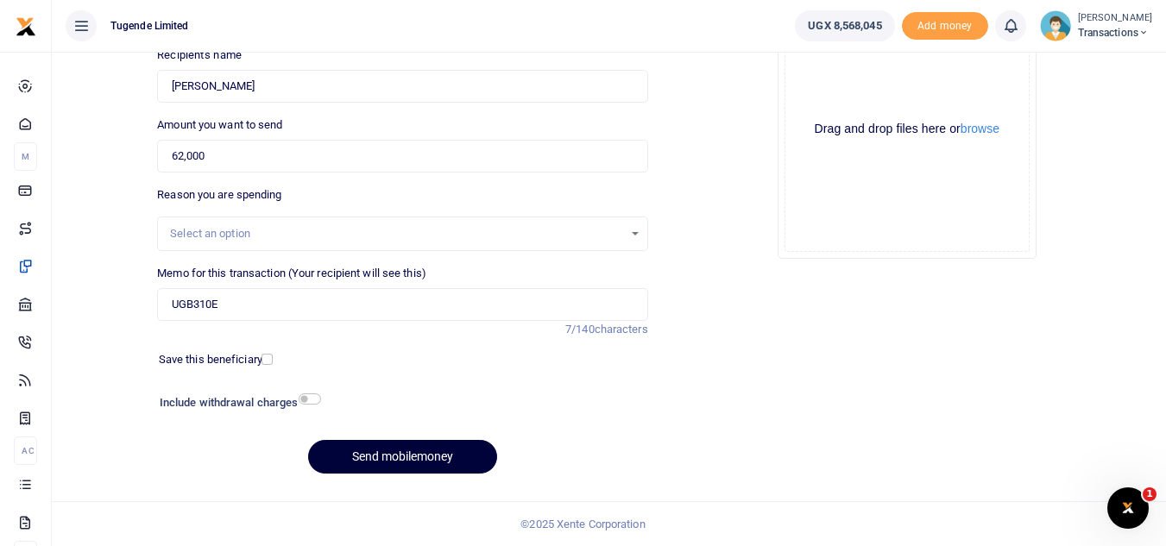
click at [392, 457] on button "Send mobilemoney" at bounding box center [402, 457] width 189 height 34
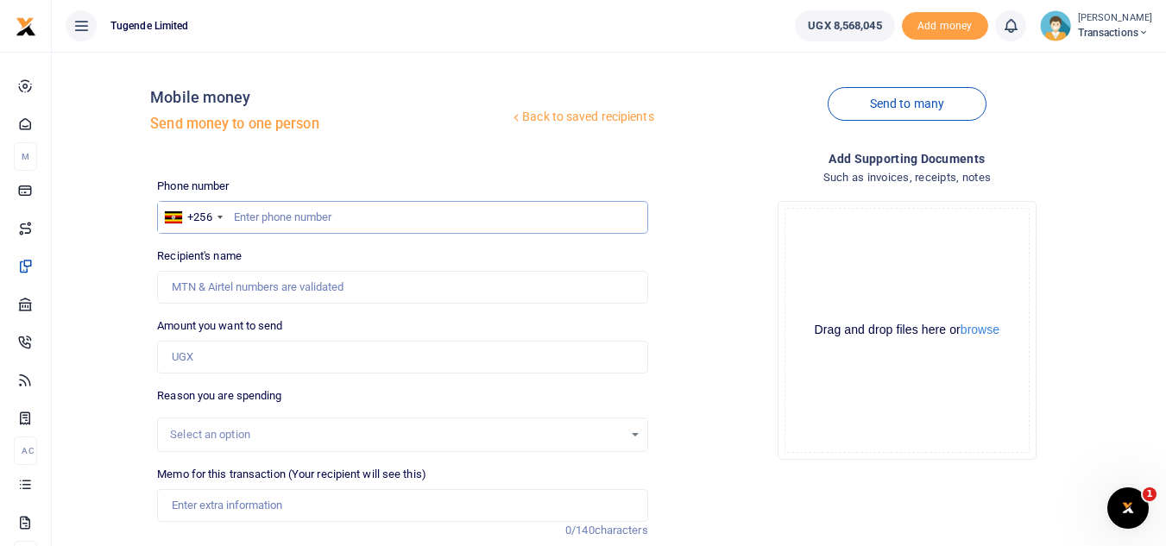
click at [255, 206] on input "text" at bounding box center [402, 217] width 490 height 33
paste input "0765540424"
type input "0765540424"
type input "[PERSON_NAME]"
click at [284, 494] on input "Memo for this transaction (Your recipient will see this)" at bounding box center [402, 505] width 490 height 33
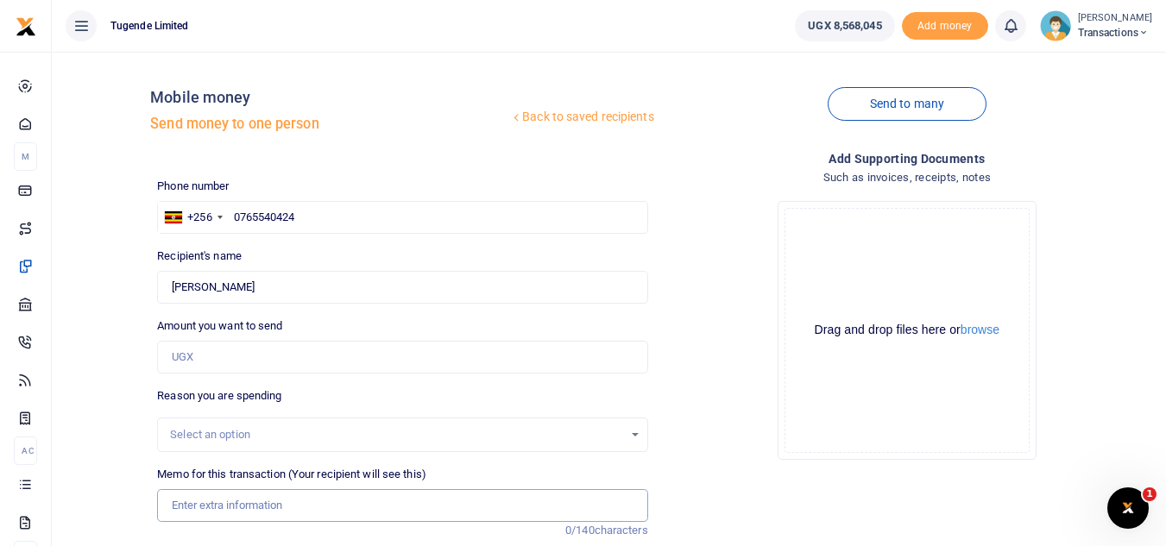
paste input "UBL227U"
type input "UBL227U"
click at [328, 367] on input "Amount you want to send" at bounding box center [402, 357] width 490 height 33
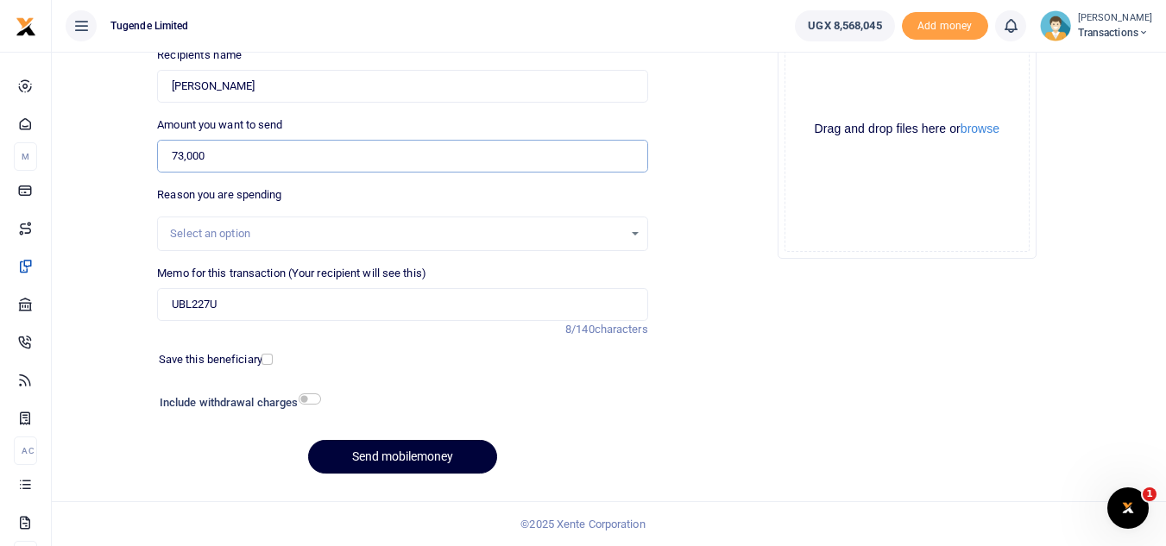
type input "73,000"
click at [371, 456] on button "Send mobilemoney" at bounding box center [402, 457] width 189 height 34
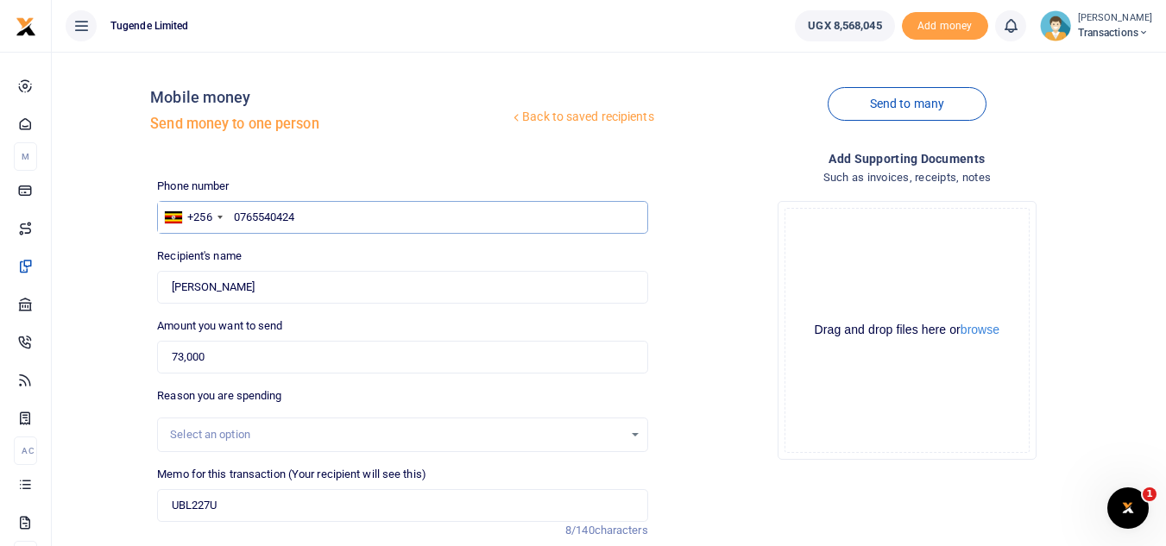
type input "0765540424"
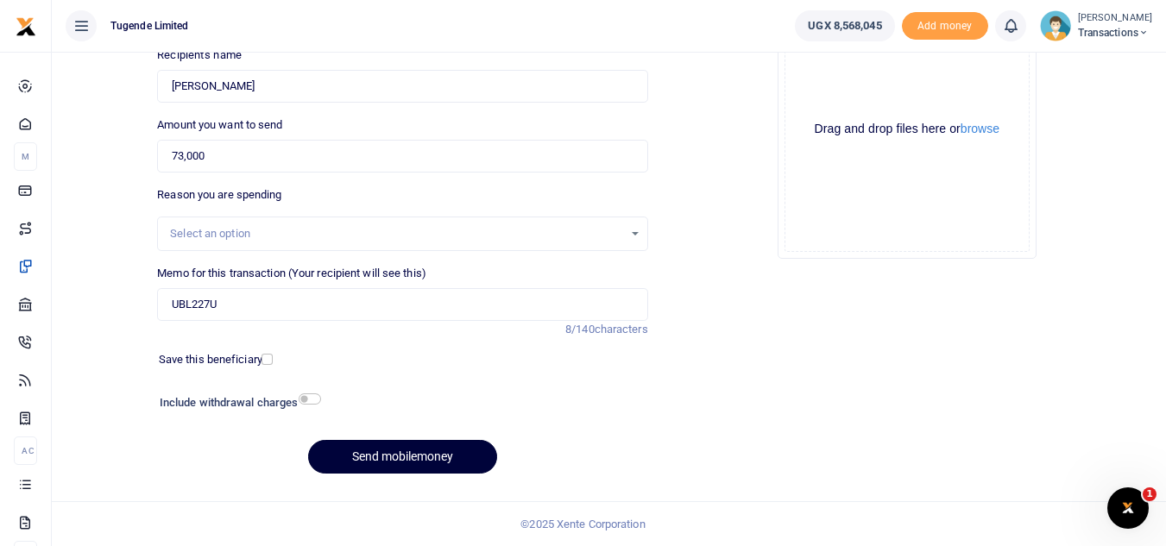
click at [380, 468] on button "Send mobilemoney" at bounding box center [402, 457] width 189 height 34
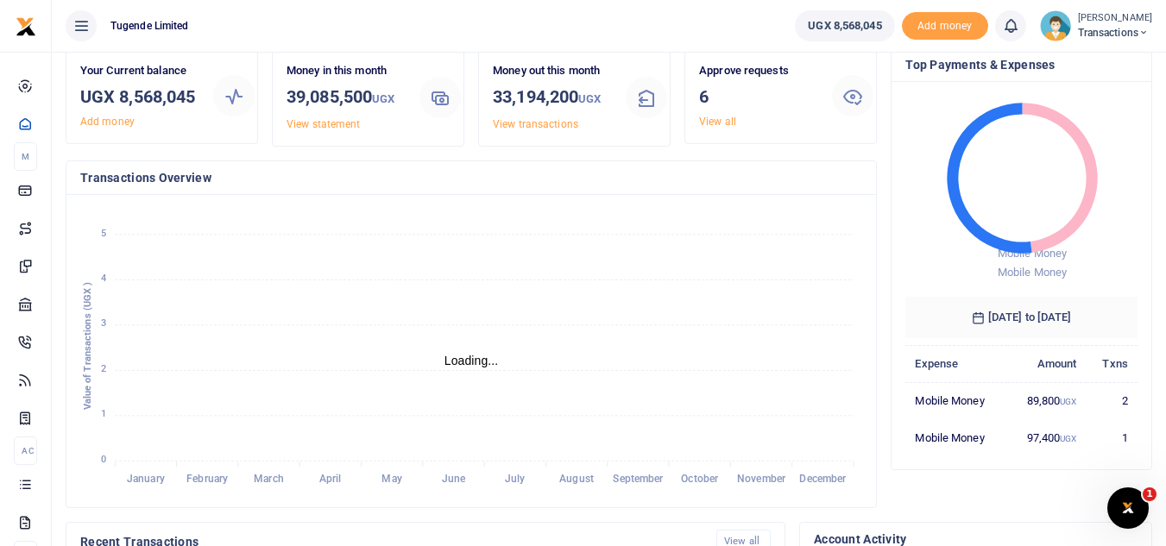
scroll to position [67, 0]
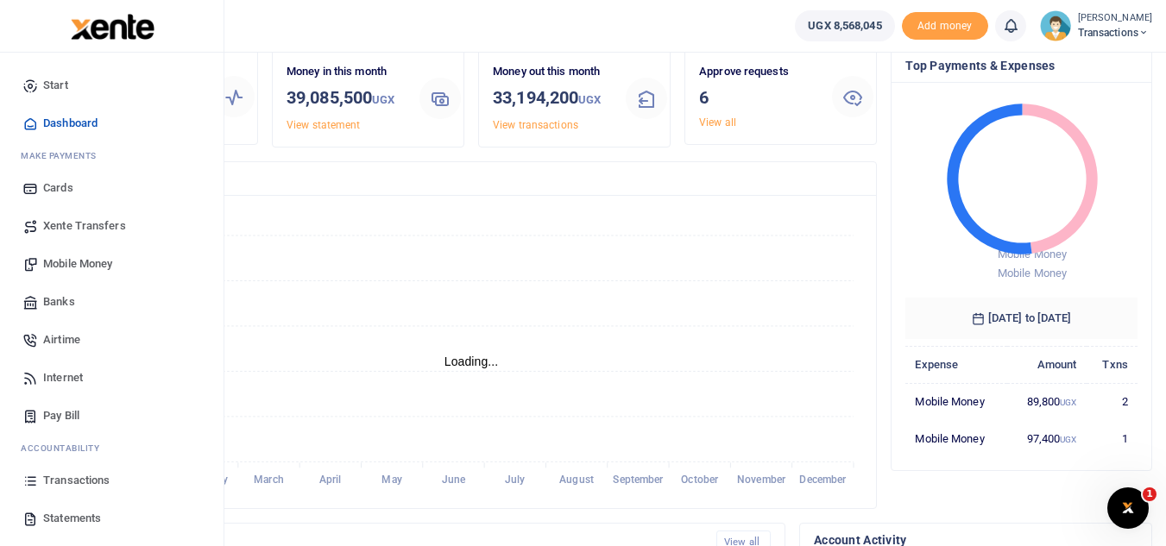
click at [103, 483] on span "Transactions" at bounding box center [76, 480] width 66 height 17
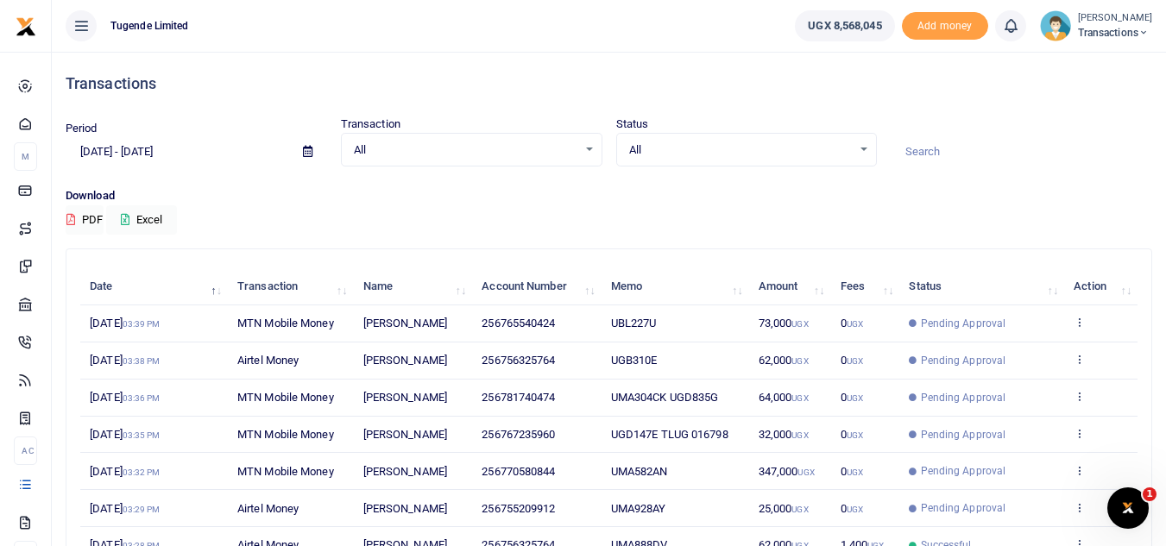
click at [927, 152] on input at bounding box center [1020, 151] width 261 height 29
paste input "UMA750AK"
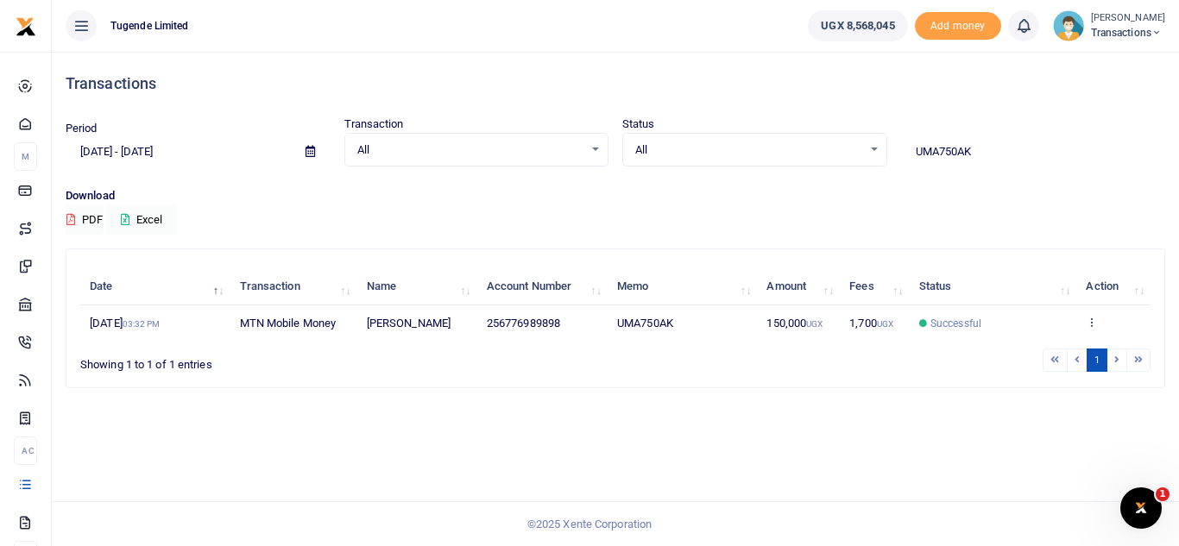
type input "UMA750AK"
click at [1085, 321] on icon at bounding box center [1090, 322] width 11 height 12
click at [1085, 322] on icon at bounding box center [1090, 322] width 11 height 12
click at [1097, 324] on icon at bounding box center [1090, 322] width 11 height 12
click at [1080, 350] on link "View details" at bounding box center [1081, 351] width 136 height 24
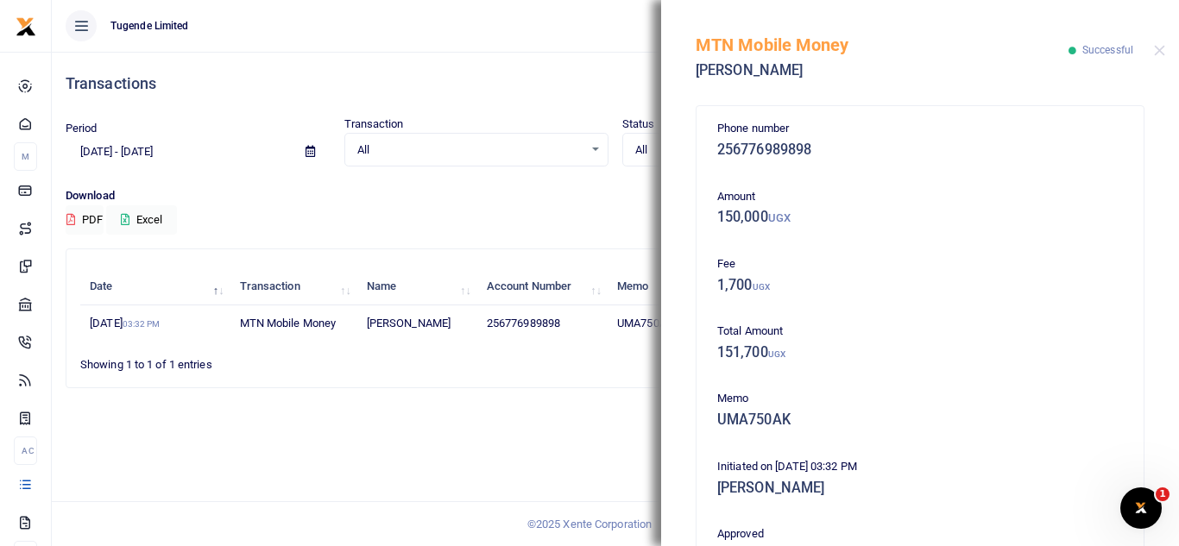
scroll to position [371, 0]
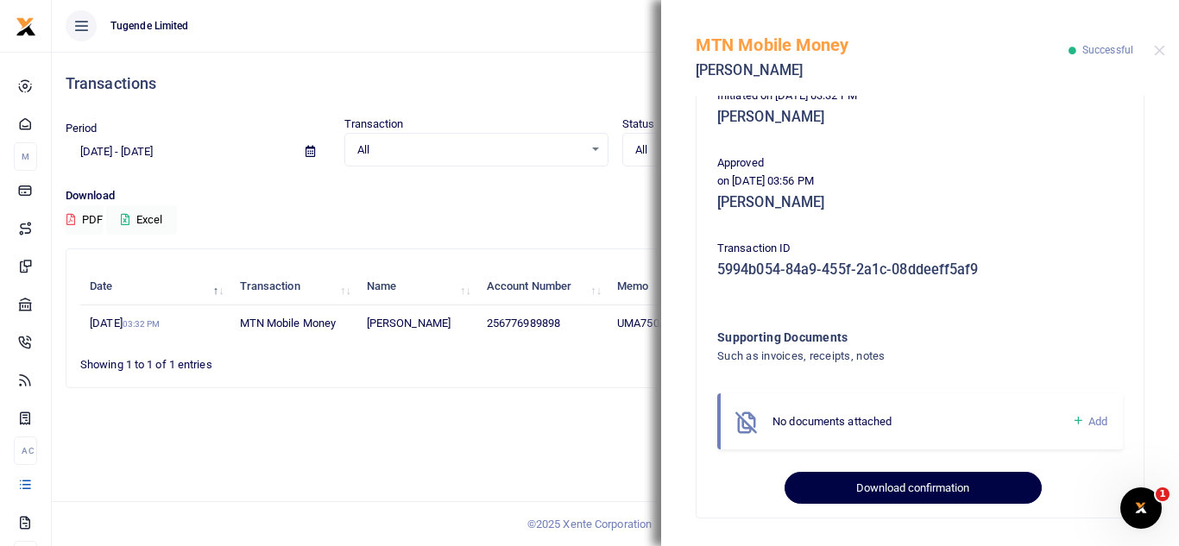
click at [864, 479] on button "Download confirmation" at bounding box center [912, 488] width 256 height 33
